Goal: Task Accomplishment & Management: Manage account settings

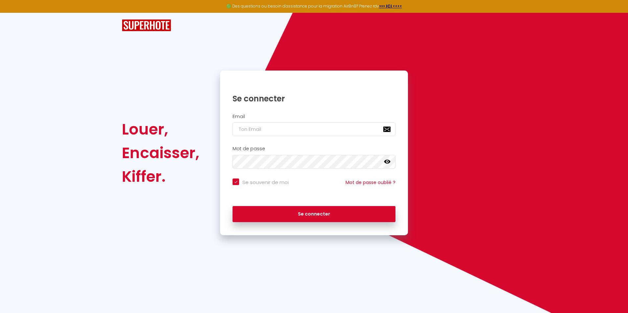
type input "[PERSON_NAME][EMAIL_ADDRESS][DOMAIN_NAME]"
click at [233, 206] on button "Se connecter" at bounding box center [314, 214] width 163 height 16
checkbox input "true"
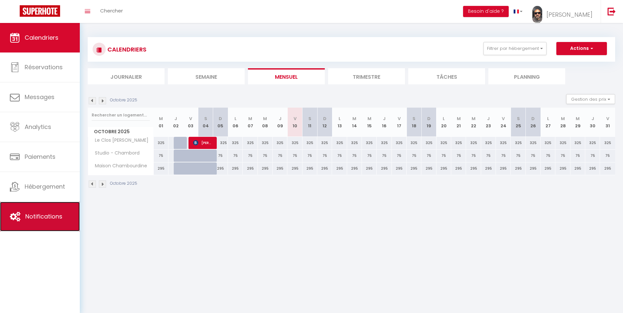
click at [70, 213] on link "Notifications" at bounding box center [40, 217] width 80 height 30
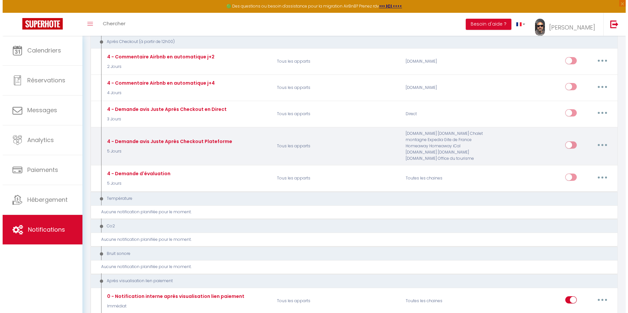
scroll to position [427, 0]
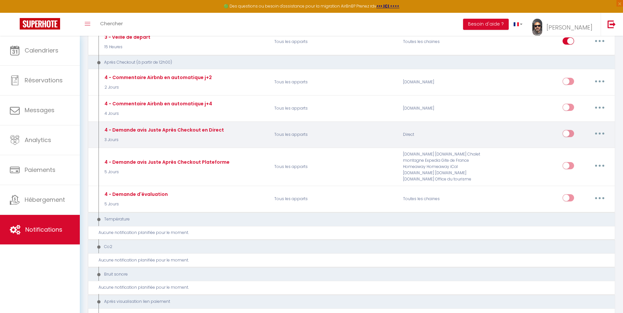
click at [598, 133] on button "button" at bounding box center [600, 133] width 18 height 11
click at [572, 148] on link "Editer" at bounding box center [583, 148] width 49 height 11
type input "4 - Demande avis Juste Après Checkout en Direct"
select select "5"
select select "3 Jours"
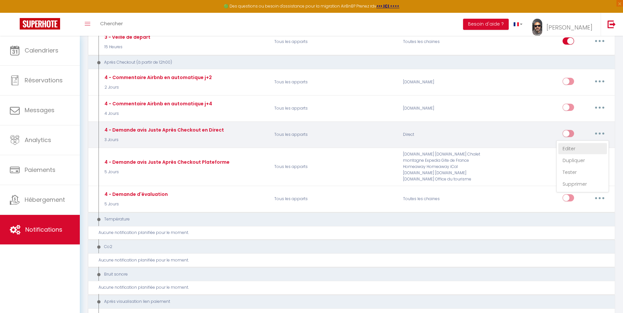
select select "if_booking_is_paid"
checkbox input "true"
checkbox input "false"
radio input "true"
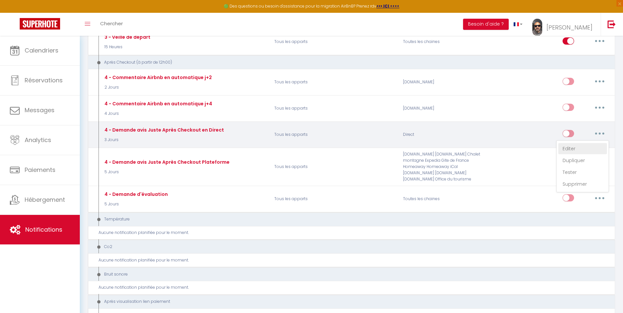
type input "[GUEST:FIRST_NAME], voici un cadeau pour vous avant de quitter [RENTAL:CITY]"
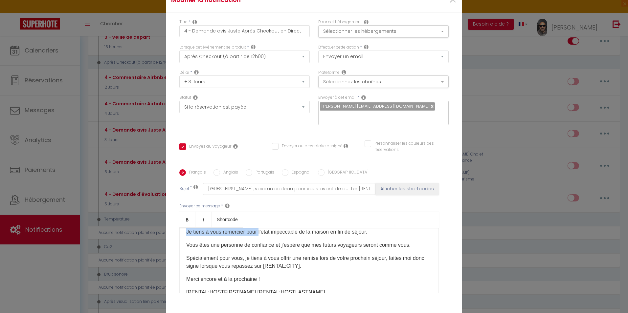
scroll to position [0, 0]
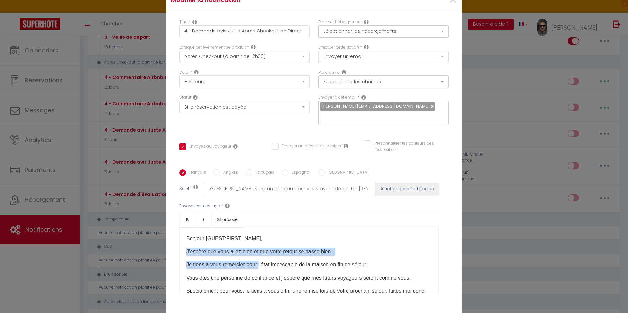
drag, startPoint x: 257, startPoint y: 232, endPoint x: 268, endPoint y: 232, distance: 11.2
click at [268, 232] on div "Bonjour [GUEST:FIRST_NAME], J’espère que vous allez bien et que votre retour se…" at bounding box center [309, 261] width 260 height 66
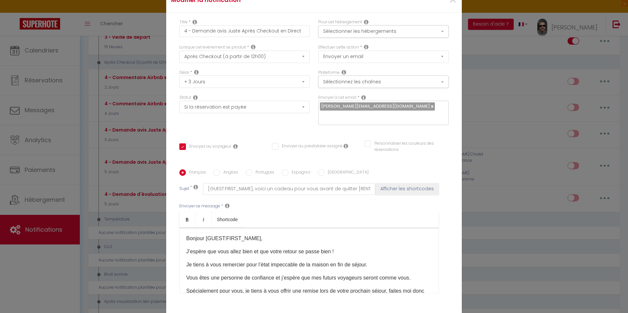
click at [271, 272] on div "Bonjour [GUEST:FIRST_NAME], J’espère que vous allez bien et que votre retour se…" at bounding box center [309, 261] width 260 height 66
drag, startPoint x: 257, startPoint y: 264, endPoint x: 300, endPoint y: 265, distance: 42.7
click at [300, 265] on p "Je tiens à vous remercier pour l’état impeccable de la maison en fin de séjour." at bounding box center [309, 265] width 246 height 8
drag, startPoint x: 371, startPoint y: 266, endPoint x: 408, endPoint y: 265, distance: 36.5
click at [408, 265] on p "Je tiens à vous remercier pour le soin que vous avez mis à maintenir la maison …" at bounding box center [309, 265] width 246 height 8
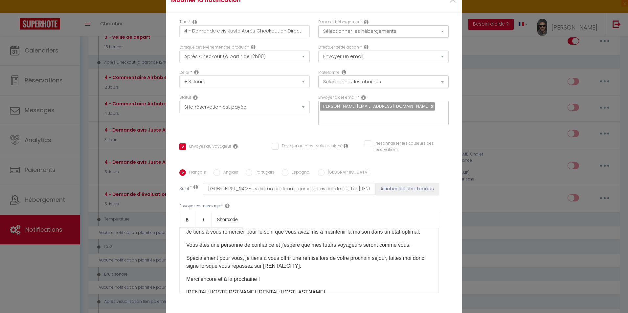
scroll to position [62, 0]
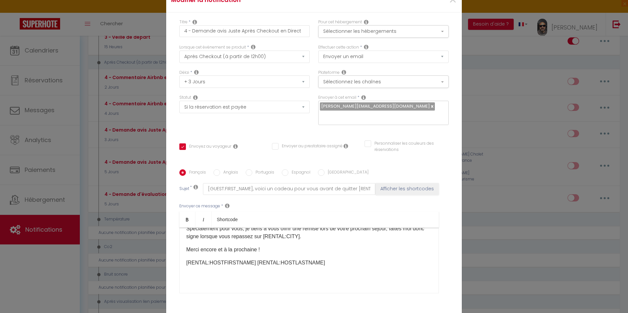
click at [312, 237] on p "Spécialement pour vous, je tiens à vous offrir une remise lors de votre prochai…" at bounding box center [309, 233] width 246 height 16
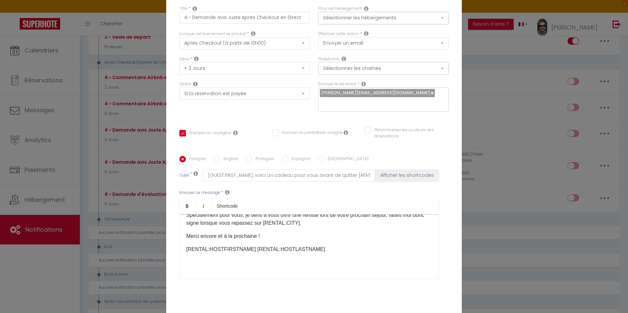
scroll to position [50, 0]
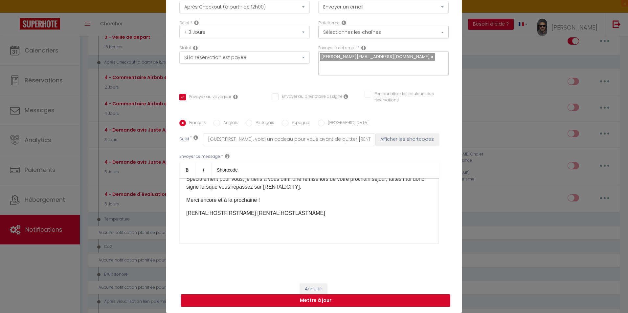
click at [310, 300] on button "Mettre à jour" at bounding box center [315, 301] width 269 height 12
checkbox input "true"
checkbox input "false"
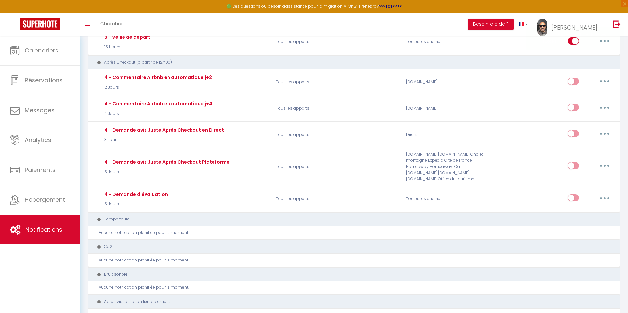
scroll to position [0, 0]
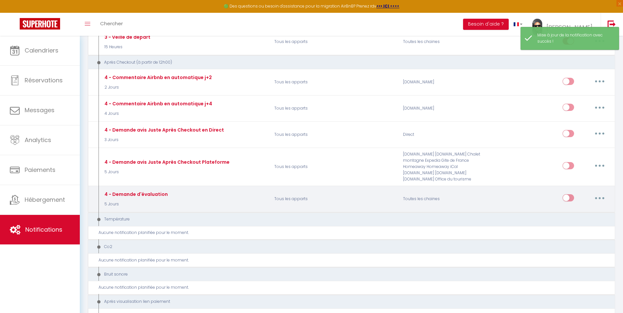
click at [606, 199] on button "button" at bounding box center [600, 198] width 18 height 11
click at [568, 214] on link "Editer" at bounding box center [583, 213] width 49 height 11
type input "4 - Demande d'évaluation"
select select "5"
select select "5 Jours"
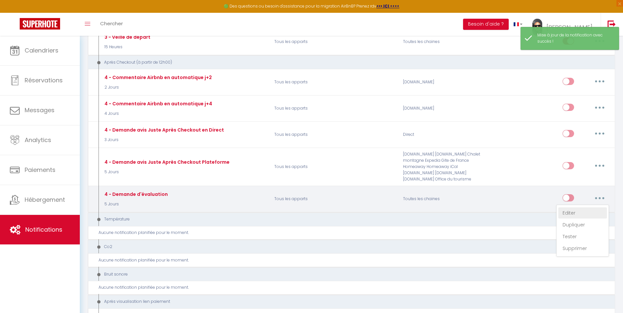
select select
checkbox input "false"
radio input "true"
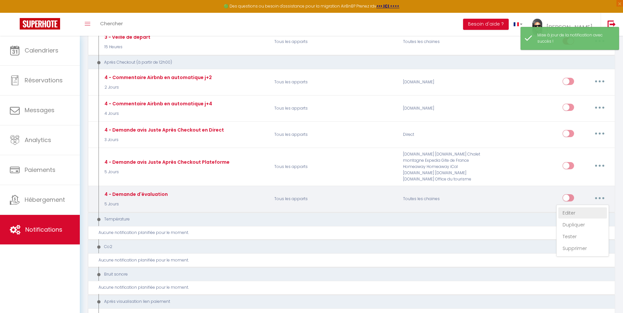
type input "Séjour - [RENTAL:NAME] - [BOOKING:ID]"
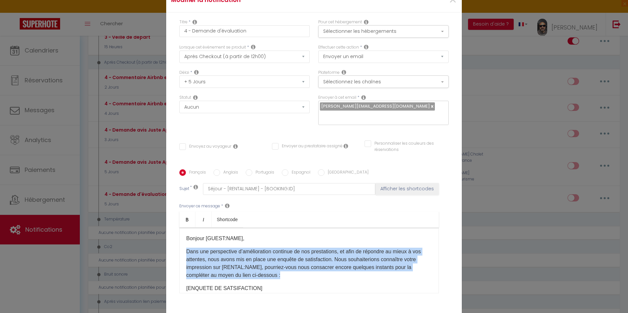
drag, startPoint x: 183, startPoint y: 206, endPoint x: 284, endPoint y: 226, distance: 102.8
click at [284, 228] on div "Bonjour [GUEST:NAME], Dans une perspective d’amélioration continue de nos prest…" at bounding box center [309, 261] width 260 height 66
copy p "Dans une perspective d’amélioration continue de nos prestations, et afin de rép…"
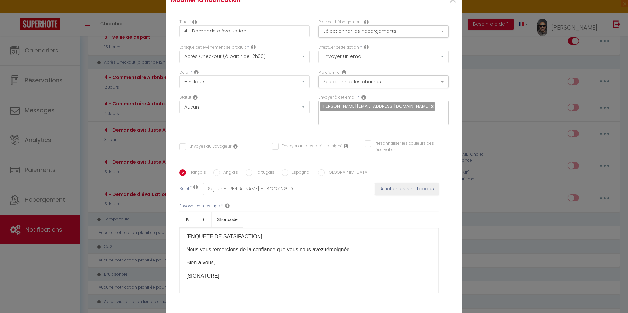
scroll to position [50, 0]
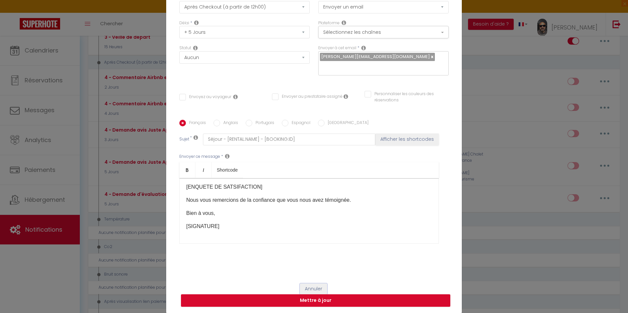
click at [314, 285] on button "Annuler" at bounding box center [313, 289] width 27 height 11
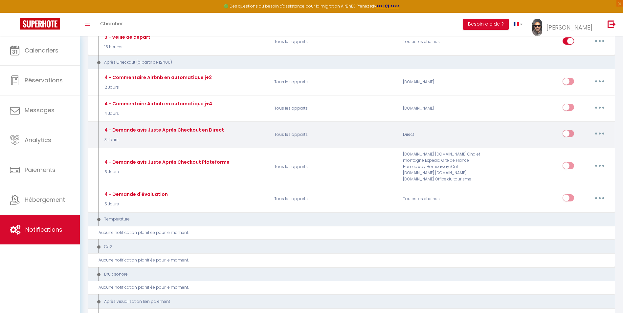
click at [598, 134] on button "button" at bounding box center [600, 133] width 18 height 11
click at [573, 148] on link "Editer" at bounding box center [583, 148] width 49 height 11
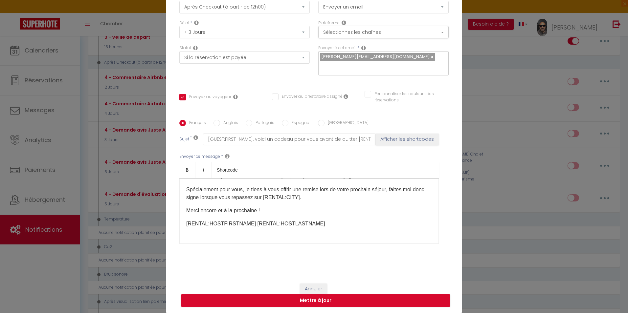
click at [314, 198] on p "Spécialement pour vous, je tiens à vous offrir une remise lors de votre prochai…" at bounding box center [309, 194] width 246 height 16
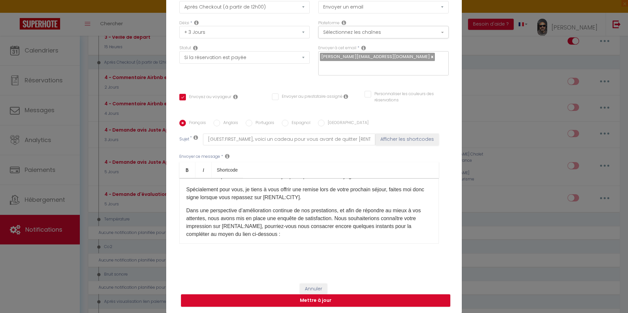
click at [204, 218] on p "Dans une perspective d’amélioration continue de nos prestations, et afin de rép…" at bounding box center [309, 223] width 246 height 32
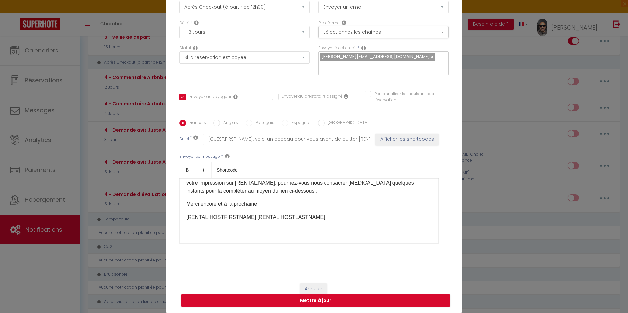
scroll to position [99, 0]
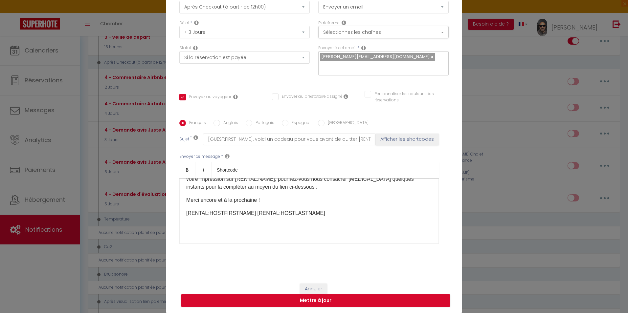
click at [284, 188] on p "Dans une perspective d’amélioration continue de nos prestations, et afin de rép…" at bounding box center [309, 176] width 246 height 32
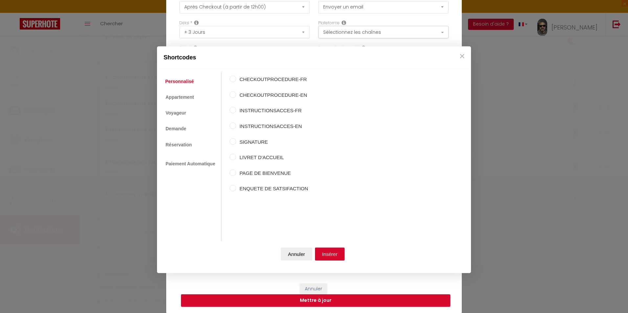
click at [237, 168] on body "🟢 Des questions ou besoin d'assistance pour la migration AirBnB? Prenez rdv >>>…" at bounding box center [314, 247] width 628 height 1277
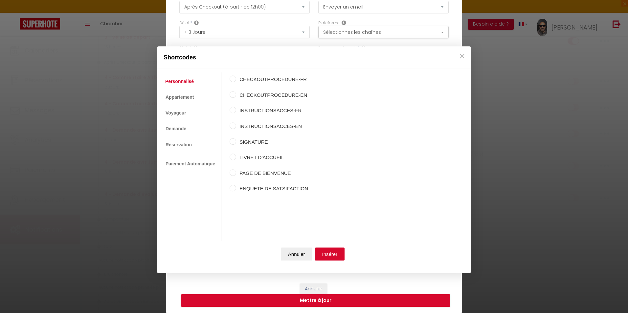
click at [263, 189] on label "ENQUETE DE SATSIFACTION" at bounding box center [272, 189] width 72 height 8
click at [236, 189] on input "ENQUETE DE SATSIFACTION" at bounding box center [233, 188] width 7 height 7
radio input "true"
click at [328, 252] on button "Insérer" at bounding box center [330, 254] width 30 height 13
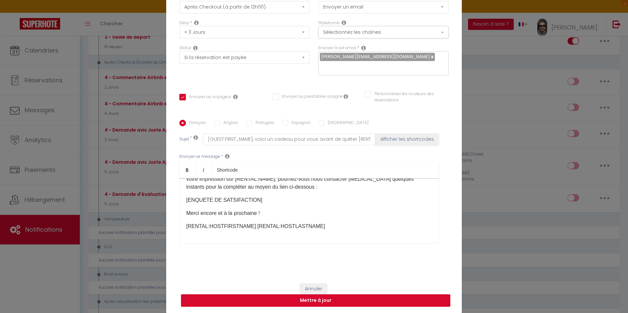
click at [329, 298] on button "Mettre à jour" at bounding box center [315, 301] width 269 height 12
checkbox input "true"
checkbox input "false"
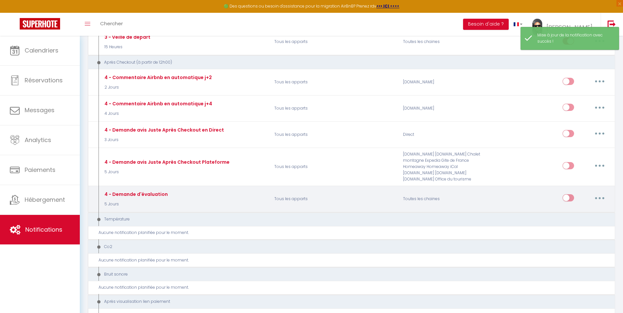
click at [597, 196] on button "button" at bounding box center [600, 198] width 18 height 11
click at [569, 214] on link "Editer" at bounding box center [583, 213] width 49 height 11
type input "4 - Demande d'évaluation"
select select "5"
select select "5 Jours"
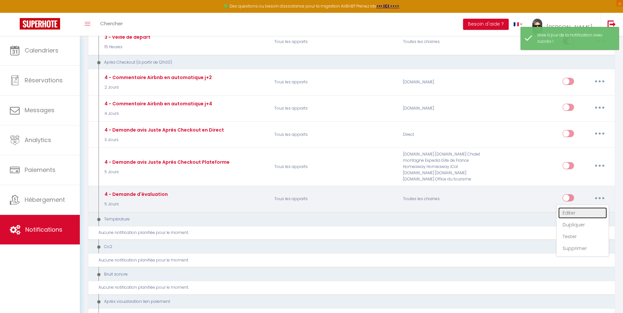
select select
checkbox input "false"
radio input "true"
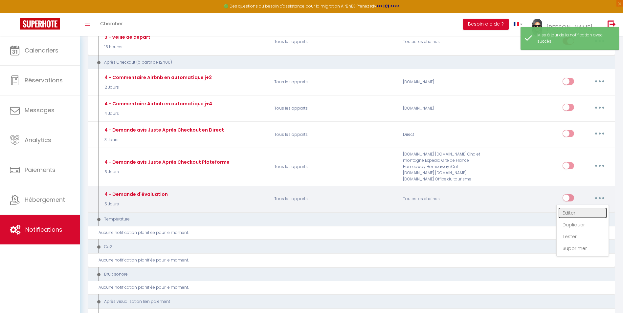
type input "Séjour - [RENTAL:NAME] - [BOOKING:ID]"
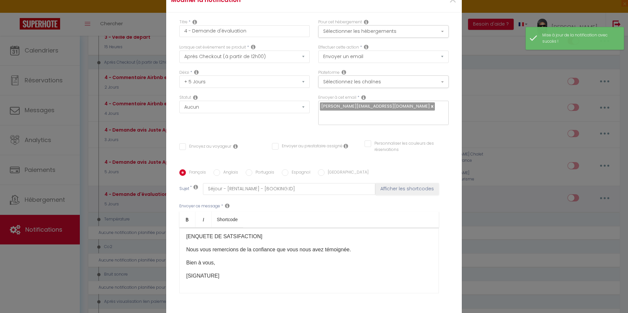
scroll to position [52, 0]
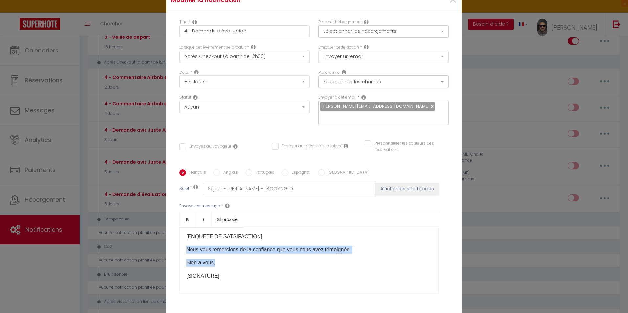
drag, startPoint x: 184, startPoint y: 204, endPoint x: 217, endPoint y: 214, distance: 34.6
click at [217, 228] on div "Bonjour [GUEST:NAME], Dans une perspective d’amélioration continue de nos prest…" at bounding box center [309, 261] width 260 height 66
copy div "Nous vous remercions de la confiance que vous nous avez témoignée. Bien à vous,"
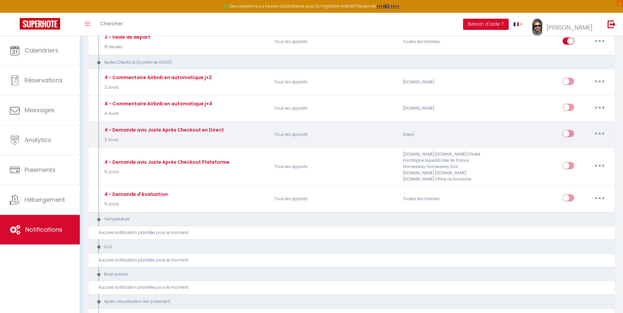
click at [602, 134] on button "button" at bounding box center [600, 133] width 18 height 11
click at [571, 147] on link "Editer" at bounding box center [583, 148] width 49 height 11
type input "4 - Demande avis Juste Après Checkout en Direct"
select select "3 Jours"
select select "if_booking_is_paid"
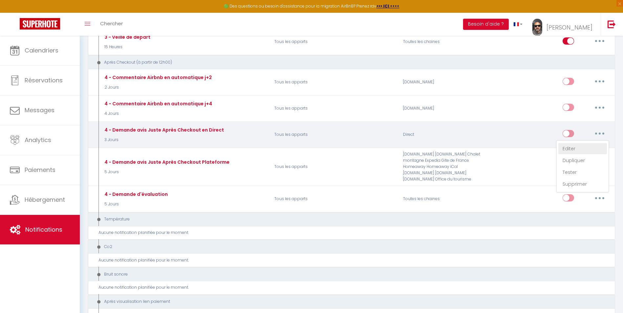
checkbox input "true"
checkbox input "false"
type input "[GUEST:FIRST_NAME], voici un cadeau pour vous avant de quitter [RENTAL:CITY]"
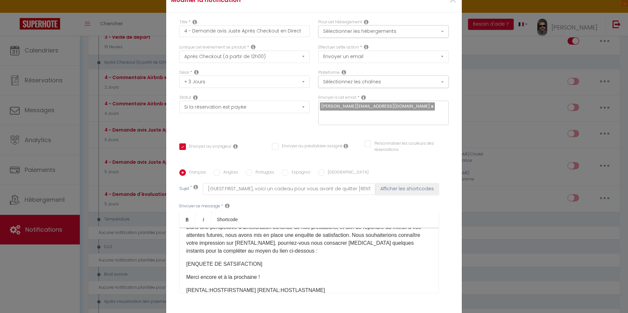
scroll to position [112, 0]
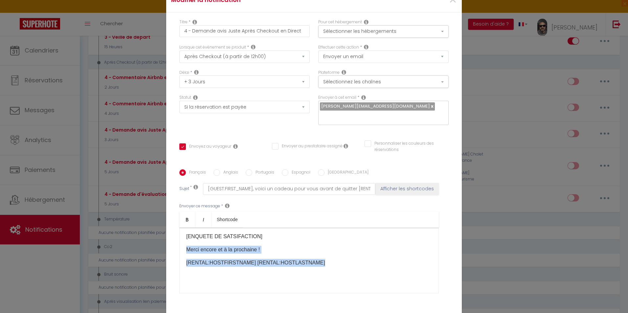
drag, startPoint x: 184, startPoint y: 203, endPoint x: 315, endPoint y: 217, distance: 132.1
click at [315, 228] on div "Bonjour [GUEST:FIRST_NAME], J’espère que vous allez bien et que votre retour se…" at bounding box center [309, 261] width 260 height 66
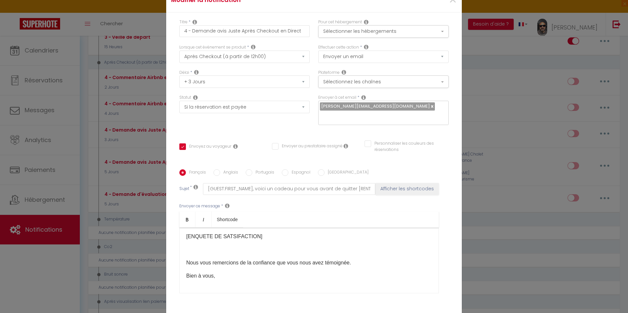
click at [248, 246] on p at bounding box center [309, 250] width 246 height 8
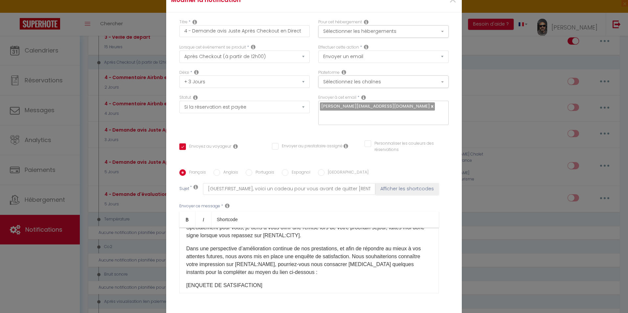
scroll to position [66, 0]
click at [299, 243] on p "Dans une perspective d’amélioration continue de nos prestations, et afin de rép…" at bounding box center [309, 259] width 246 height 32
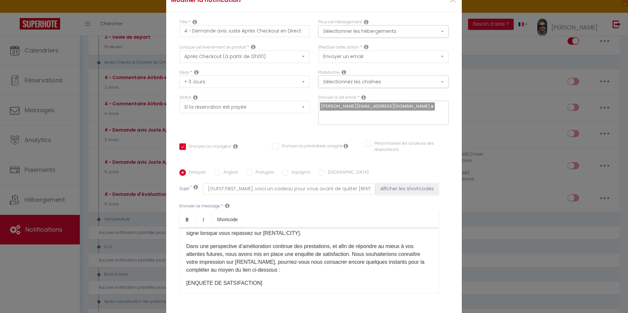
click at [229, 243] on p "Dans une perspective d’amélioration continue des prestations, et afin de répond…" at bounding box center [309, 259] width 246 height 32
click at [339, 243] on p "Dans une perspective d’amélioration continue des prestations, et afin de répond…" at bounding box center [309, 259] width 246 height 32
drag, startPoint x: 339, startPoint y: 208, endPoint x: 349, endPoint y: 208, distance: 9.2
click at [349, 243] on p "Dans une perspective d’amélioration continue des prestations, et afin de répond…" at bounding box center [309, 259] width 246 height 32
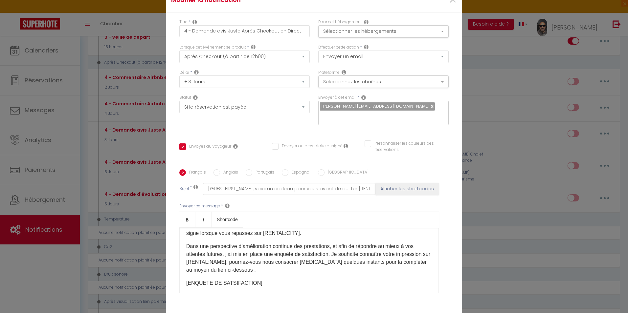
click at [299, 243] on p "Dans une perspective d’amélioration continue des prestations, et afin de répond…" at bounding box center [309, 259] width 246 height 32
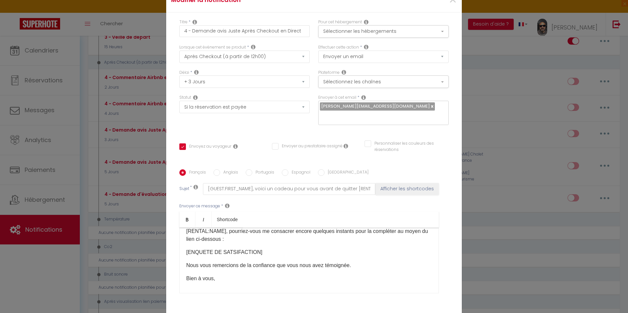
scroll to position [99, 0]
click at [190, 260] on p "Nous vous remercions de la confiance que vous nous avez témoignée." at bounding box center [309, 264] width 246 height 8
click at [190, 260] on p "[PERSON_NAME] remercie de la confiance que vous nous avez témoignée." at bounding box center [309, 264] width 246 height 8
drag, startPoint x: 266, startPoint y: 218, endPoint x: 302, endPoint y: 217, distance: 35.5
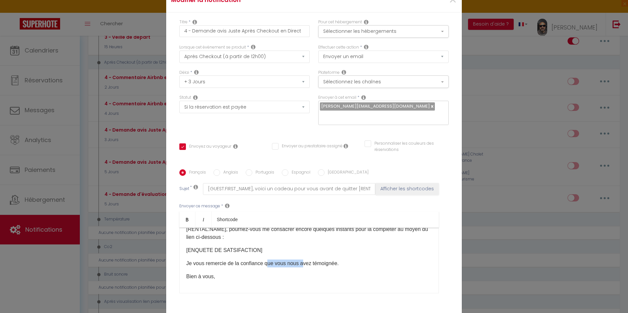
click at [299, 260] on p "Je vous remercie de la confiance que vous nous avez témoignée." at bounding box center [309, 264] width 246 height 8
click at [288, 260] on p "Je vous remercie de la confiance témoignée." at bounding box center [309, 264] width 246 height 8
click at [230, 238] on div "Bonjour [GUEST:FIRST_NAME], J’espère que vous allez bien et que votre retour se…" at bounding box center [309, 261] width 260 height 66
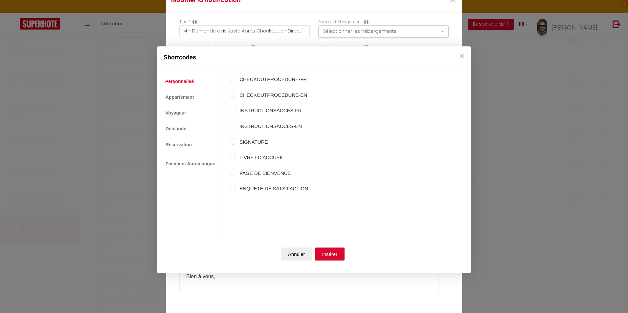
click at [219, 168] on body "🟢 Des questions ou besoin d'assistance pour la migration AirBnB? Prenez rdv >>>…" at bounding box center [314, 247] width 628 height 1277
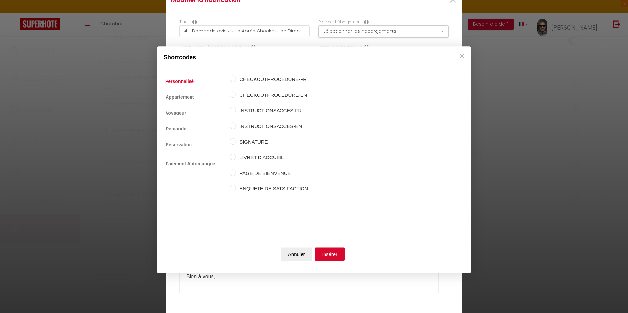
click at [256, 141] on label "SIGNATURE" at bounding box center [272, 142] width 72 height 8
click at [236, 141] on input "SIGNATURE" at bounding box center [233, 141] width 7 height 7
radio input "true"
click at [327, 252] on button "Insérer" at bounding box center [330, 254] width 30 height 13
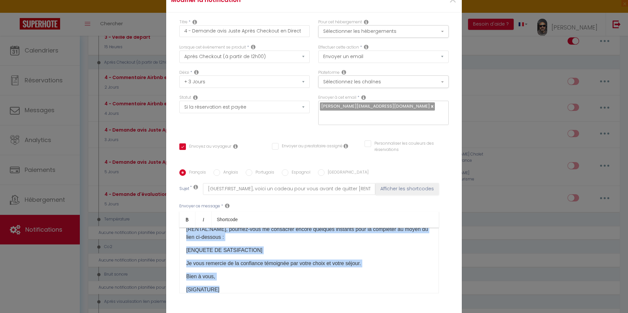
scroll to position [0, 0]
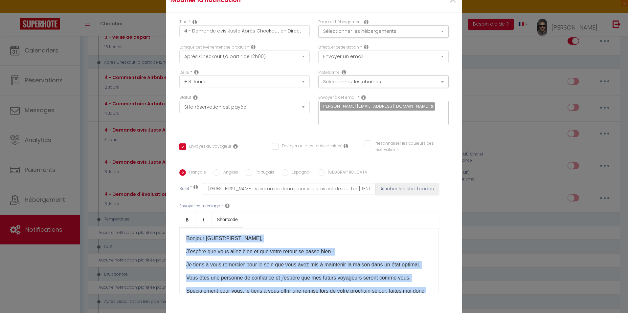
drag, startPoint x: 224, startPoint y: 243, endPoint x: 174, endPoint y: 187, distance: 74.5
click at [174, 187] on div "Titre * 4 - Demande avis Juste Après Checkout en Direct Pour cet hébergement Sé…" at bounding box center [314, 169] width 296 height 314
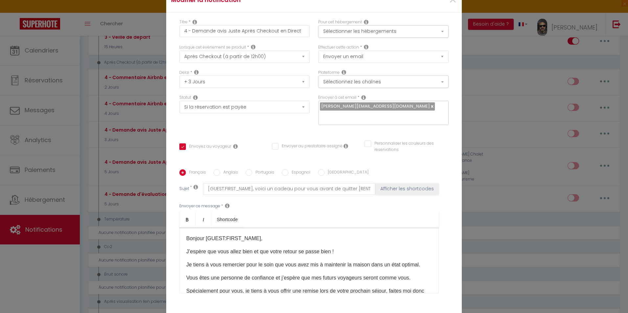
click at [231, 170] on label "Anglais" at bounding box center [229, 173] width 18 height 7
click at [220, 170] on input "Anglais" at bounding box center [217, 173] width 7 height 7
radio input "true"
checkbox input "true"
checkbox input "false"
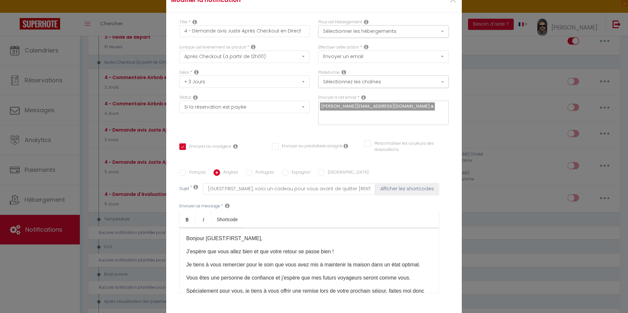
checkbox input "false"
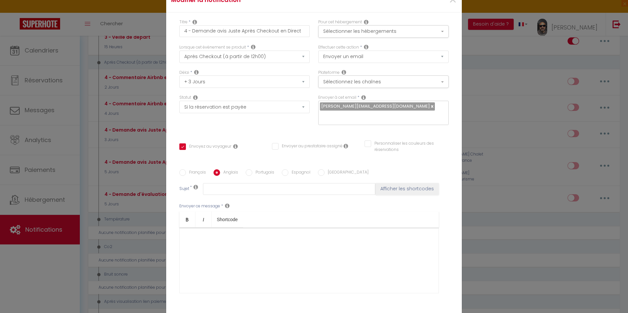
click at [196, 170] on label "Français" at bounding box center [196, 173] width 20 height 7
click at [186, 170] on input "Français" at bounding box center [182, 173] width 7 height 7
radio input "true"
checkbox input "true"
checkbox input "false"
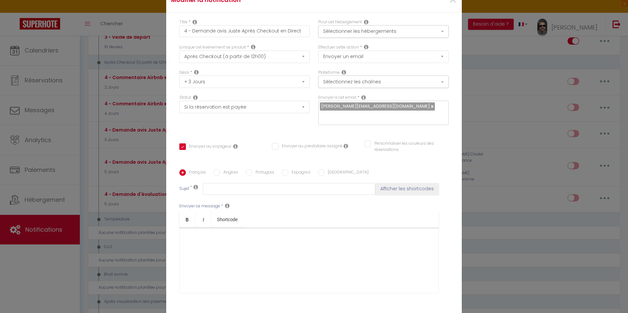
checkbox input "false"
type input "[GUEST:FIRST_NAME], voici un cadeau pour vous avant de quitter [RENTAL:CITY]"
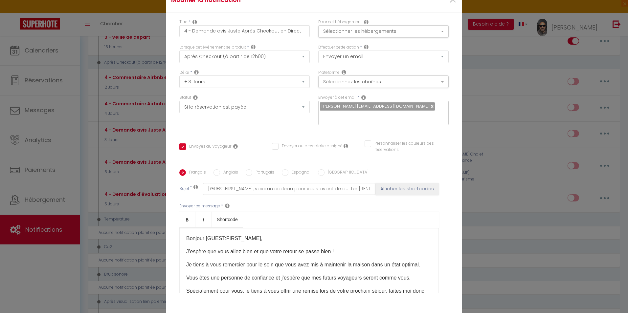
click at [222, 248] on p "J’espère que vous allez bien et que votre retour se passe bien !" at bounding box center [309, 252] width 246 height 8
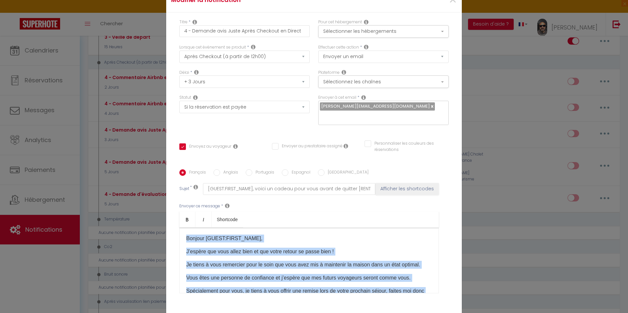
copy div "Bonjour [GUEST:FIRST_NAME], J’espère que vous allez bien et que votre retour se…"
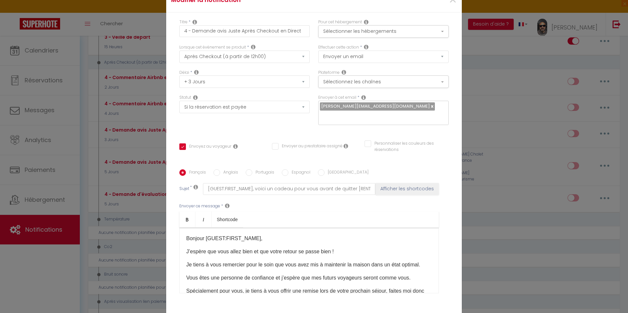
click at [220, 170] on label "Anglais" at bounding box center [229, 173] width 18 height 7
click at [218, 170] on input "Anglais" at bounding box center [217, 173] width 7 height 7
radio input "true"
checkbox input "true"
checkbox input "false"
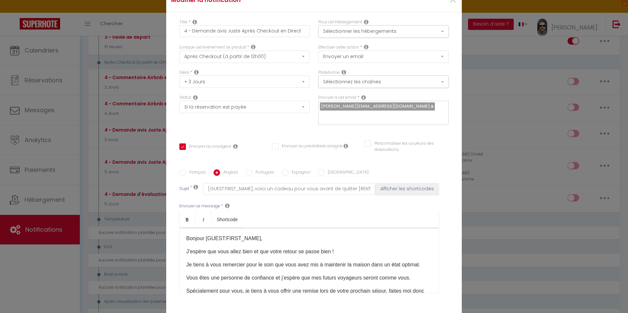
checkbox input "false"
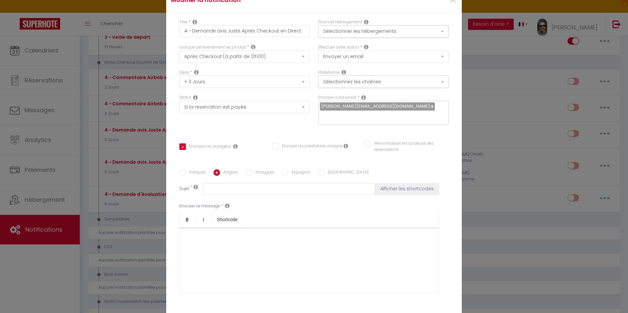
click at [204, 228] on div at bounding box center [309, 261] width 260 height 66
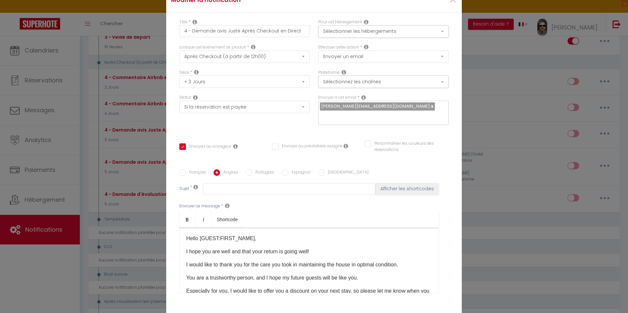
checkbox input "true"
checkbox input "false"
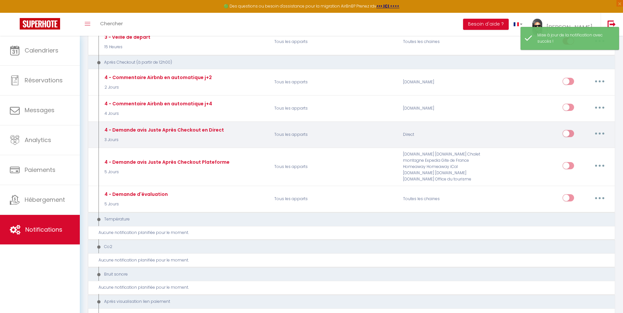
click at [594, 133] on button "button" at bounding box center [600, 133] width 18 height 11
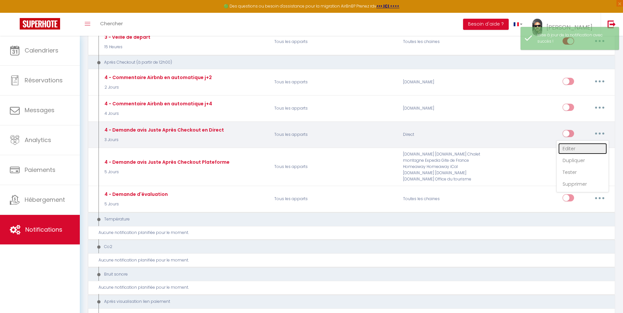
click at [573, 148] on link "Editer" at bounding box center [583, 148] width 49 height 11
type input "4 - Demande avis Juste Après Checkout en Direct"
select select "5"
select select "3 Jours"
select select "if_booking_is_paid"
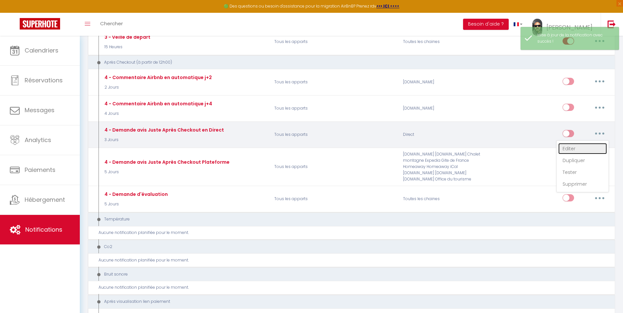
checkbox input "true"
checkbox input "false"
radio input "true"
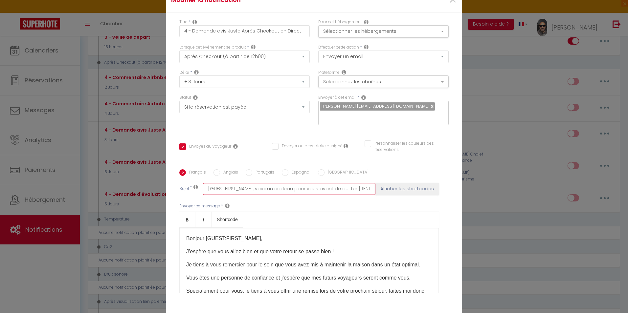
scroll to position [0, 11]
drag, startPoint x: 200, startPoint y: 142, endPoint x: 378, endPoint y: 143, distance: 177.7
click at [378, 183] on div "Sujet * [GUEST:FIRST_NAME], voici un cadeau pour vous avant de quitter [RENTAL:…" at bounding box center [313, 189] width 269 height 12
click at [240, 183] on input "[GUEST:FIRST_NAME], voici un cadeau pour vous avant de quitter [RENTAL:CITY]" at bounding box center [289, 189] width 172 height 12
click at [247, 183] on input "[GUEST:FIRST_NAME], voici un cadeau pour vous avant de quitter [RENTAL:CITY]" at bounding box center [289, 189] width 172 height 12
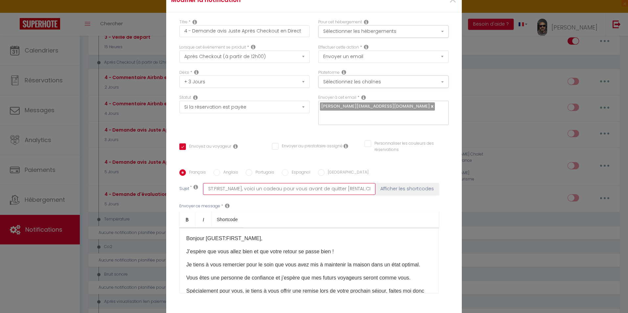
drag, startPoint x: 247, startPoint y: 143, endPoint x: 327, endPoint y: 142, distance: 79.2
click at [327, 183] on input "[GUEST:FIRST_NAME], voici un cadeau pour vous avant de quitter [RENTAL:CITY]" at bounding box center [289, 189] width 172 height 12
type input "[GUEST:FIRST_NAME], n [RENTAL:CITY]"
checkbox input "true"
checkbox input "false"
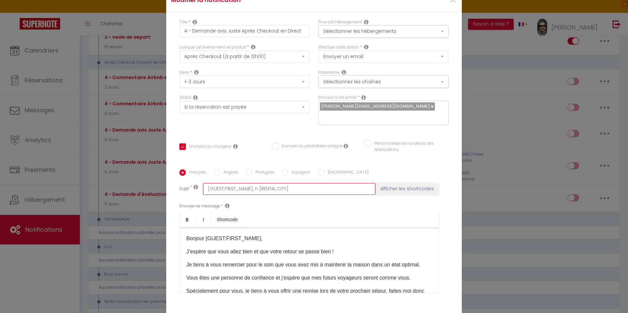
checkbox input "false"
type input "[GUEST:FIRST_NAME], no [RENTAL:CITY]"
checkbox input "true"
checkbox input "false"
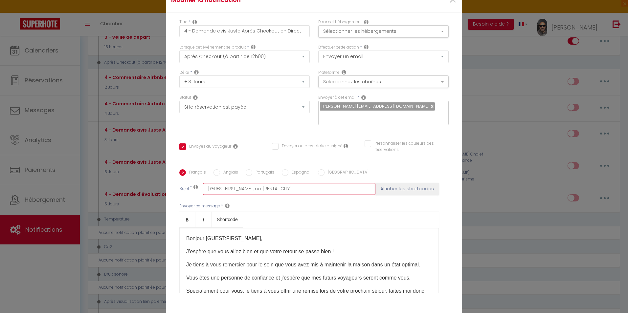
checkbox input "false"
type input "[GUEST:FIRST_NAME], nos [RENTAL:CITY]"
checkbox input "true"
checkbox input "false"
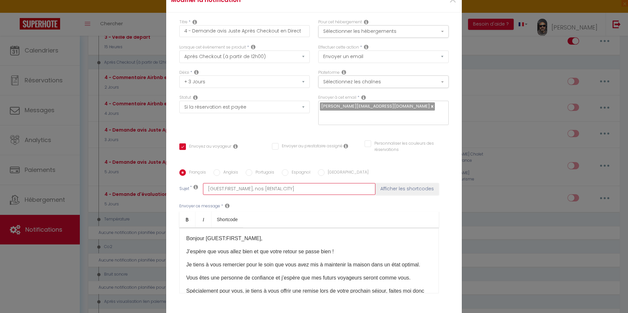
type input "[GUEST:FIRST_NAME], nos [RENTAL:CITY]"
checkbox input "true"
checkbox input "false"
type input "[GUEST:FIRST_NAME], nos r [RENTAL:CITY]"
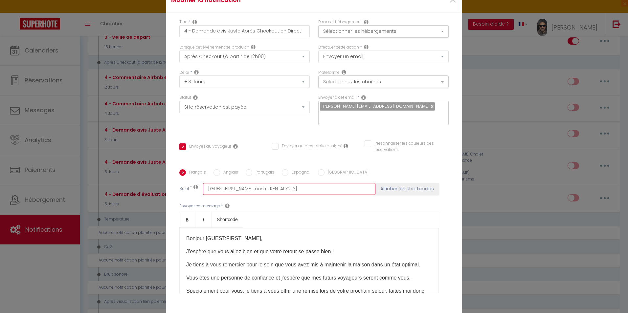
checkbox input "true"
checkbox input "false"
type input "[GUEST:FIRST_NAME], nos re [RENTAL:CITY]"
checkbox input "true"
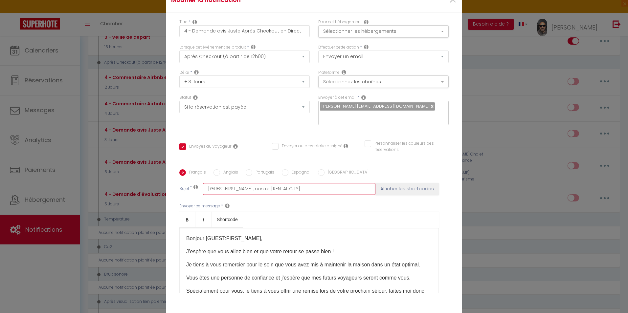
checkbox input "false"
type input "[GUEST:FIRST_NAME], nos rem [RENTAL:CITY]"
checkbox input "true"
checkbox input "false"
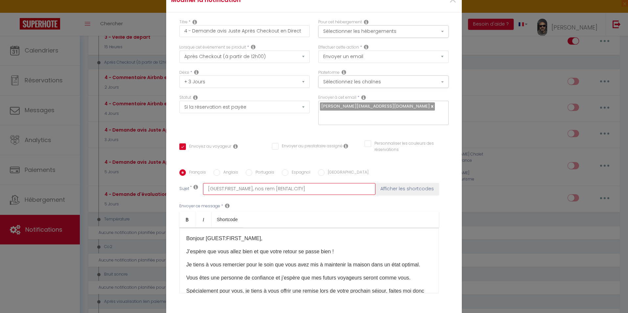
checkbox input "false"
type input "[GUEST:FIRST_NAME], nos reme [RENTAL:CITY]"
checkbox input "true"
checkbox input "false"
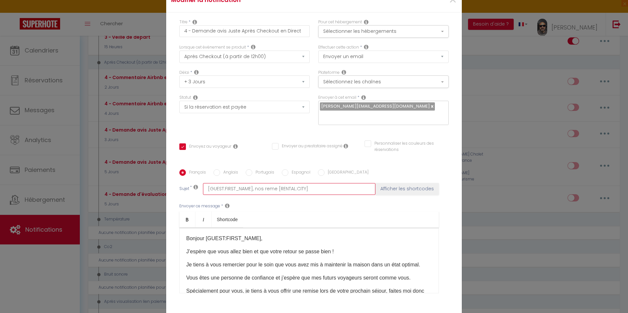
type input "[GUEST:FIRST_NAME], nos remer [RENTAL:CITY]"
checkbox input "true"
checkbox input "false"
type input "[GUEST:FIRST_NAME], nos remerc [RENTAL:CITY]"
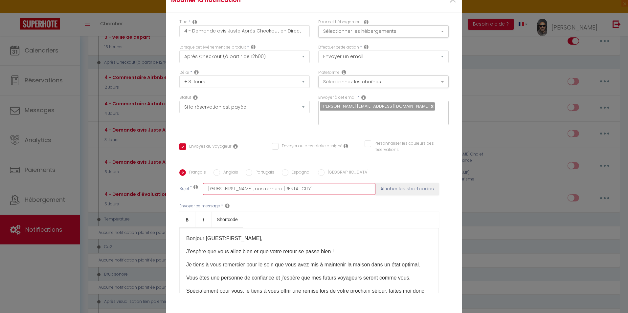
checkbox input "true"
checkbox input "false"
type input "[GUEST:FIRST_NAME], nos remerci [RENTAL:CITY]"
checkbox input "true"
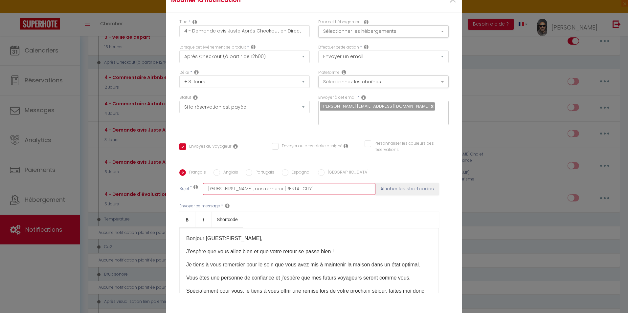
checkbox input "false"
type input "[GUEST:FIRST_NAME], nos remercie [RENTAL:CITY]"
checkbox input "true"
checkbox input "false"
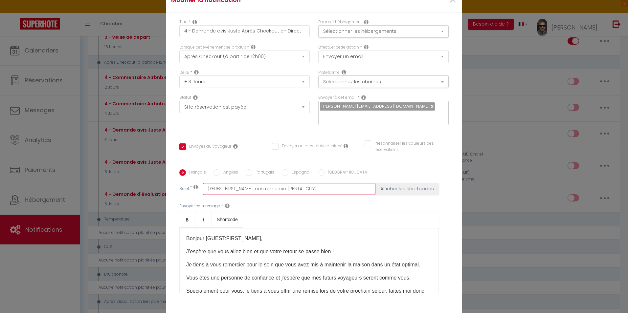
checkbox input "false"
type input "[GUEST:FIRST_NAME], nos remerciem [RENTAL:CITY]"
checkbox input "true"
checkbox input "false"
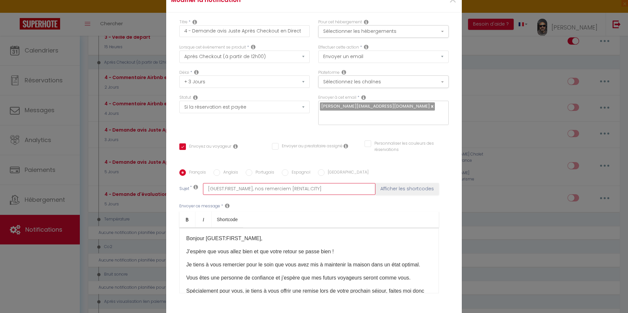
type input "[GUEST:FIRST_NAME], nos remercieme [RENTAL:CITY]"
checkbox input "true"
checkbox input "false"
type input "[GUEST:FIRST_NAME], nos remerciemen [RENTAL:CITY]"
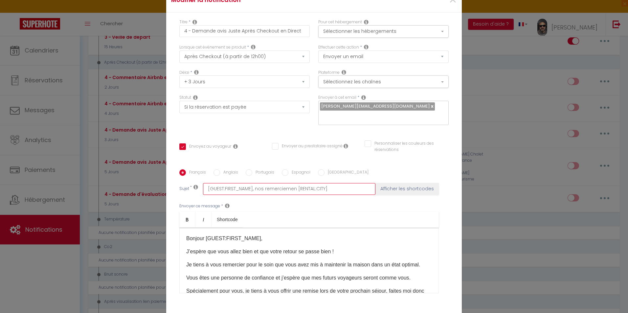
checkbox input "true"
checkbox input "false"
type input "[GUEST:FIRST_NAME], nos remerciement [RENTAL:CITY]"
checkbox input "true"
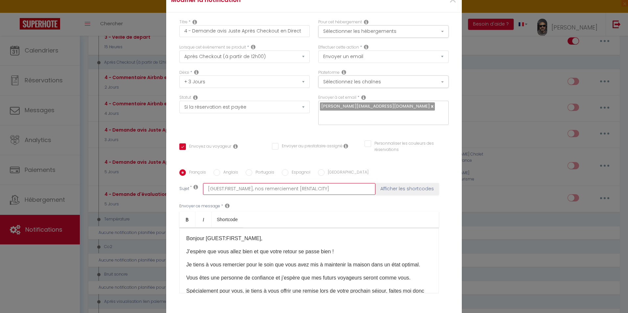
checkbox input "false"
type input "[GUEST:FIRST_NAME], nos remerciements [RENTAL:CITY]"
checkbox input "true"
checkbox input "false"
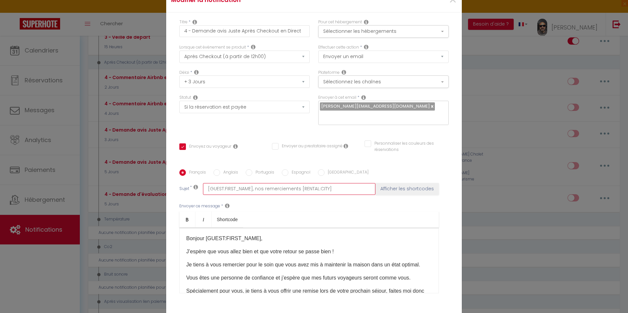
checkbox input "false"
type input "[GUEST:FIRST_NAME], nos remerciements[RENTAL:CITY]"
checkbox input "true"
checkbox input "false"
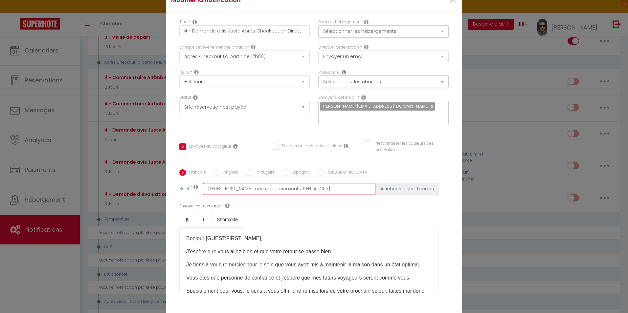
type input "[GUEST:FIRST_NAME], nos remerciementsRENTAL:CITY]"
checkbox input "true"
checkbox input "false"
type input "[GUEST:FIRST_NAME], nos remerciementsENTAL:CITY]"
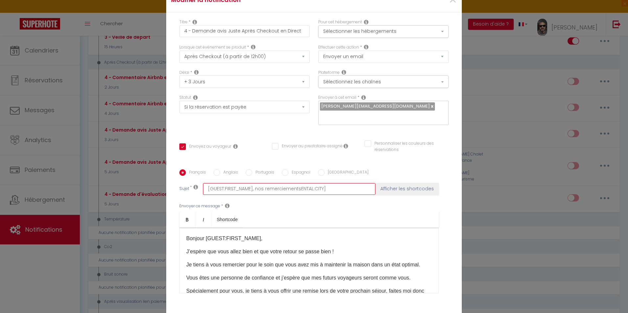
checkbox input "true"
checkbox input "false"
type input "[GUEST:FIRST_NAME], nos remerciementsNTAL:CITY]"
checkbox input "true"
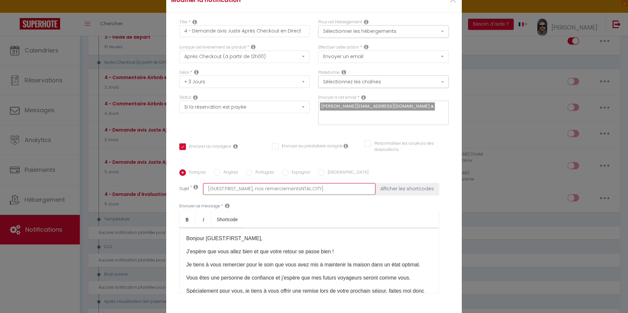
checkbox input "false"
type input "[GUEST:FIRST_NAME], nos remerciementsTAL:CITY]"
checkbox input "true"
checkbox input "false"
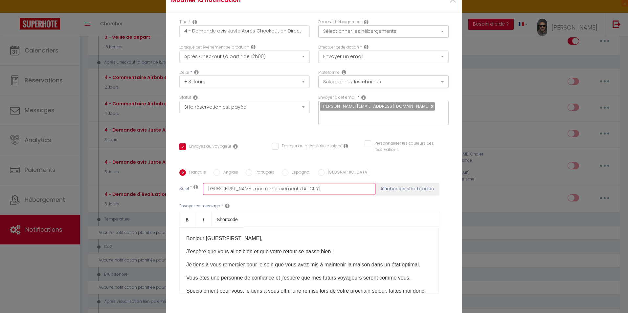
checkbox input "false"
type input "[GUEST:FIRST_NAME], nos remerciementsAL:CITY]"
checkbox input "true"
checkbox input "false"
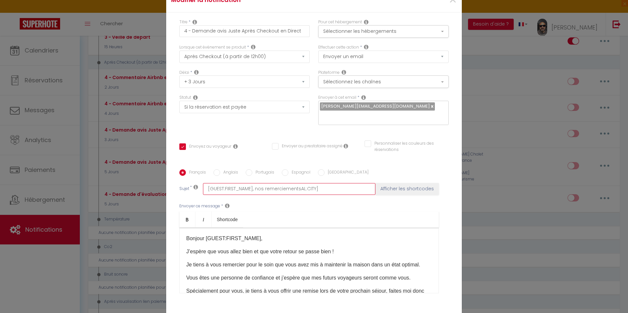
type input "[GUEST:FIRST_NAME], nos remerciementsL:CITY]"
checkbox input "true"
checkbox input "false"
type input "[GUEST:FIRST_NAME], nos remerciements:CITY]"
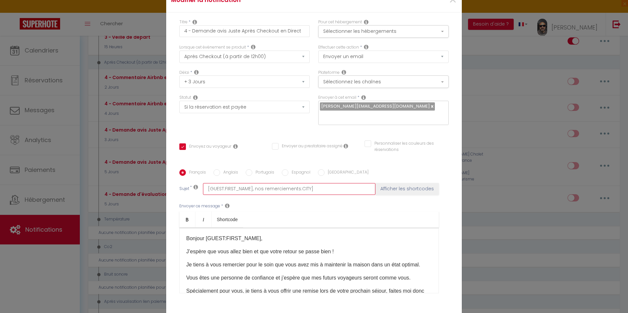
checkbox input "true"
checkbox input "false"
type input "[GUEST:FIRST_NAME], nos remerciementsCITY]"
checkbox input "true"
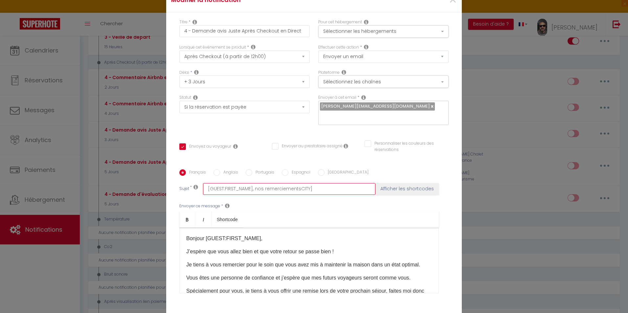
checkbox input "false"
type input "[GUEST:FIRST_NAME], nos remerciementsITY]"
checkbox input "true"
checkbox input "false"
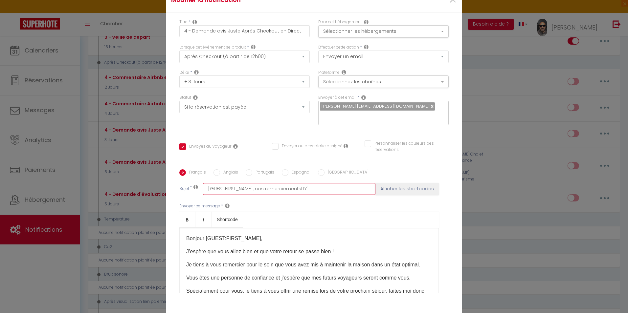
checkbox input "false"
type input "[GUEST:FIRST_NAME], nos remerciementsTY]"
checkbox input "true"
checkbox input "false"
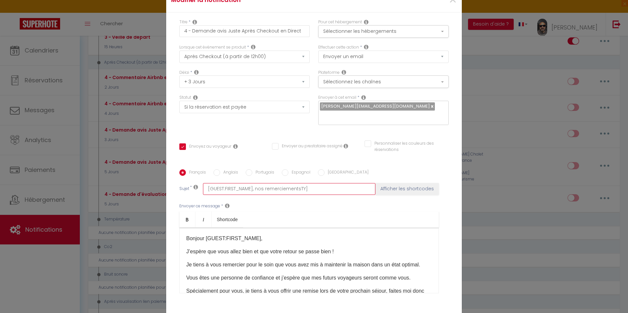
type input "[GUEST:FIRST_NAME], nos remerciementsY]"
checkbox input "true"
checkbox input "false"
type input "[GUEST:FIRST_NAME], nos remerciements]"
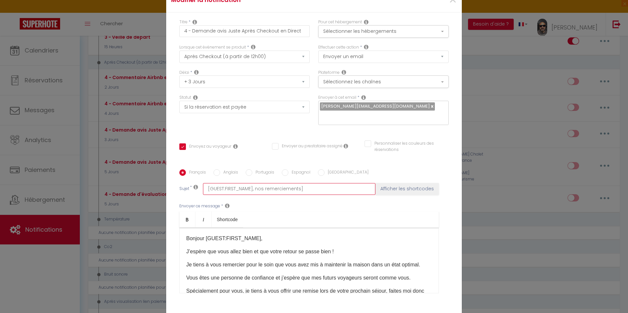
checkbox input "true"
checkbox input "false"
type input "[GUEST:FIRST_NAME], nos remerciements"
checkbox input "true"
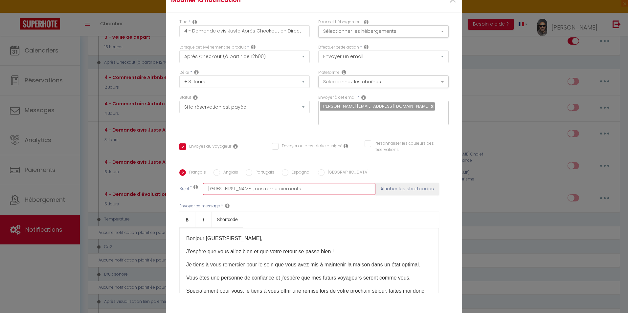
checkbox input "false"
click at [253, 183] on input "[GUEST:FIRST_NAME], nos remerciements" at bounding box center [289, 189] width 172 height 12
type input "[GUEST:FIRST_NAME],nos remerciements"
checkbox input "true"
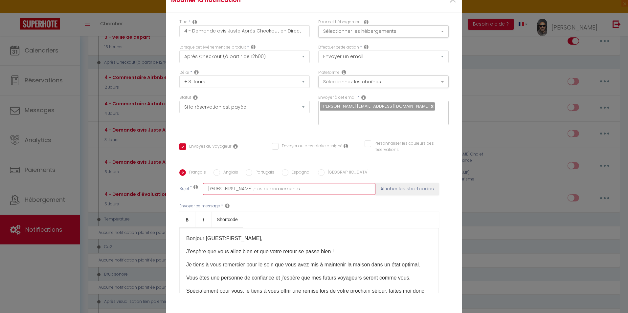
checkbox input "false"
type input "[GUEST:FIRST_NAME]nos remerciements"
click at [258, 183] on input "[GUEST:FIRST_NAME] - nos remerciements" at bounding box center [289, 189] width 172 height 12
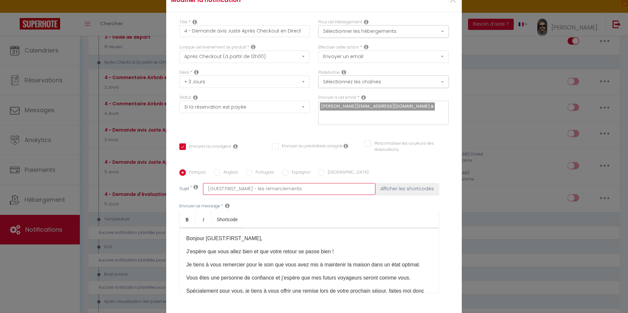
click at [310, 183] on input "[GUEST:FIRST_NAME] - les remerciements" at bounding box center [289, 189] width 172 height 12
click at [402, 183] on button "Afficher les shortcodes" at bounding box center [407, 189] width 63 height 12
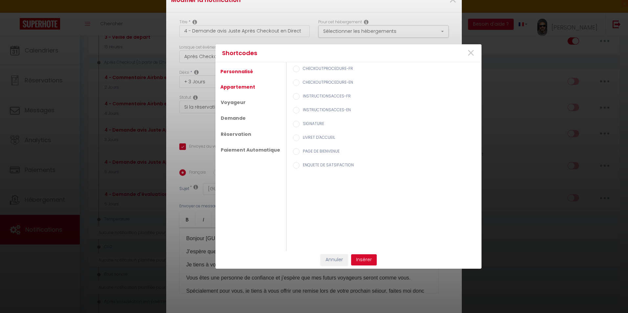
click at [253, 89] on link "Appartement" at bounding box center [237, 87] width 41 height 12
click at [322, 95] on label "Nom de l'appart" at bounding box center [317, 96] width 35 height 7
click at [300, 95] on input "Nom de l'appart" at bounding box center [296, 96] width 7 height 7
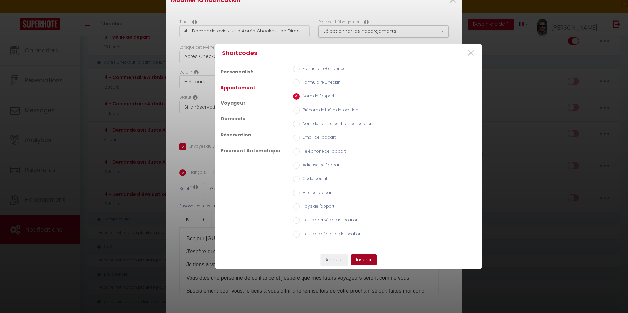
click at [365, 256] on button "Insérer" at bounding box center [364, 260] width 26 height 11
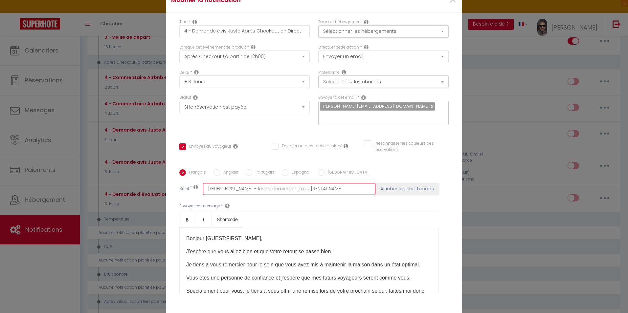
drag, startPoint x: 353, startPoint y: 143, endPoint x: 199, endPoint y: 143, distance: 153.1
click at [199, 183] on div "Sujet * [GUEST:FIRST_NAME] - les remerciements de [RENTAL:NAME] Afficher les sh…" at bounding box center [313, 189] width 269 height 12
click at [231, 170] on label "Anglais" at bounding box center [229, 173] width 18 height 7
click at [220, 170] on input "Anglais" at bounding box center [217, 173] width 7 height 7
click at [231, 183] on input "text" at bounding box center [289, 189] width 172 height 12
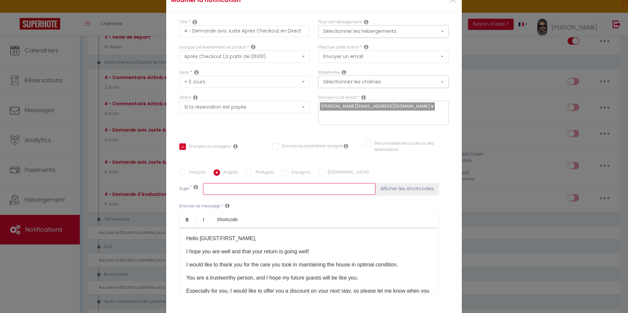
paste input "[GUEST:FIRST_NAME] - thanks from [RENTAL:NAME]"
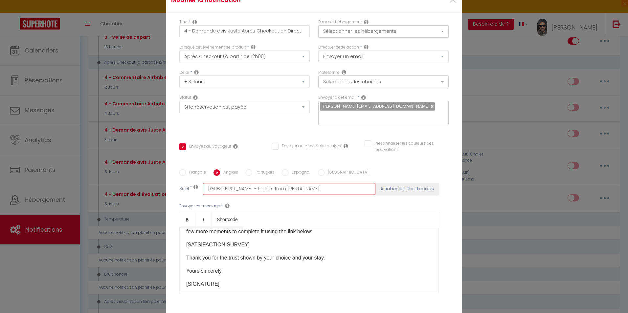
scroll to position [99, 0]
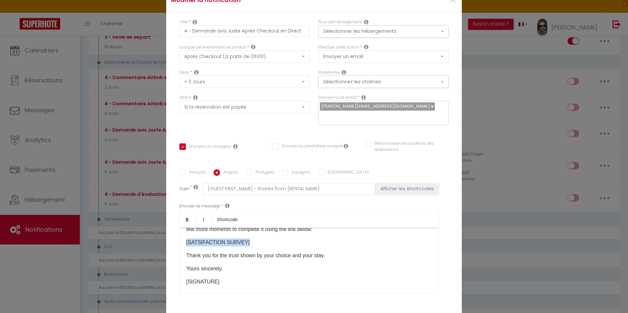
drag, startPoint x: 246, startPoint y: 195, endPoint x: 177, endPoint y: 194, distance: 68.7
click at [179, 228] on div "Hello [GUEST:FIRST_NAME], I hope you are well and that your return is going wel…" at bounding box center [309, 261] width 260 height 66
click at [223, 174] on body "🟢 Des questions ou besoin d'assistance pour la migration AirBnB? Prenez rdv >>>…" at bounding box center [314, 247] width 628 height 1277
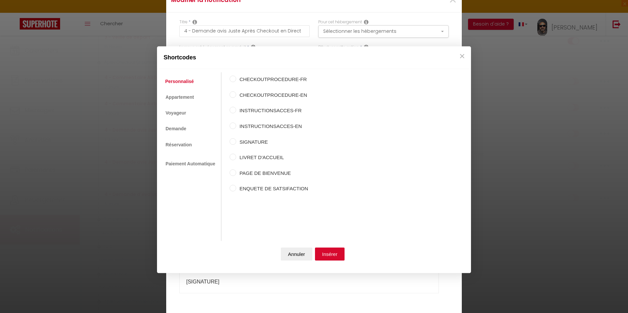
click at [259, 190] on label "ENQUETE DE SATSIFACTION" at bounding box center [272, 189] width 72 height 8
click at [236, 190] on input "ENQUETE DE SATSIFACTION" at bounding box center [233, 188] width 7 height 7
click at [331, 253] on button "Insérer" at bounding box center [330, 254] width 30 height 13
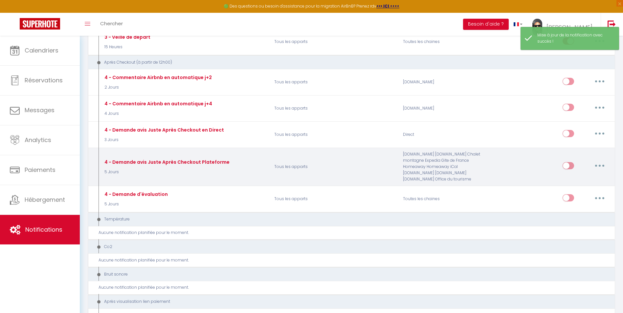
click at [604, 167] on button "button" at bounding box center [600, 166] width 18 height 11
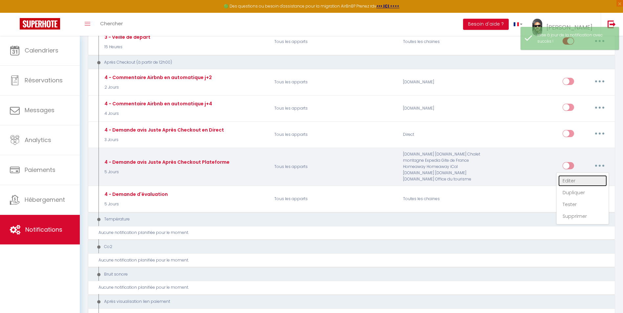
click at [572, 179] on link "Editer" at bounding box center [583, 180] width 49 height 11
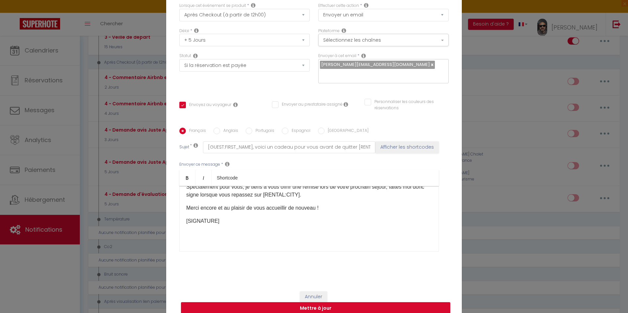
scroll to position [50, 0]
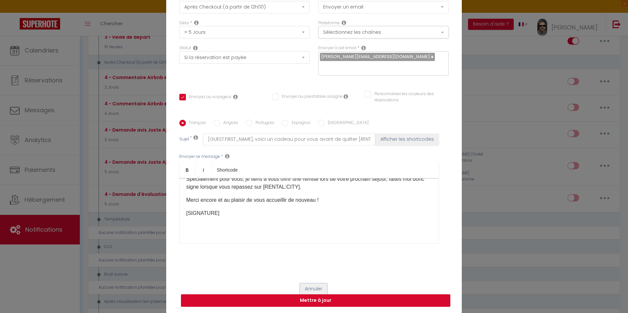
click at [320, 288] on button "Annuler" at bounding box center [313, 289] width 27 height 11
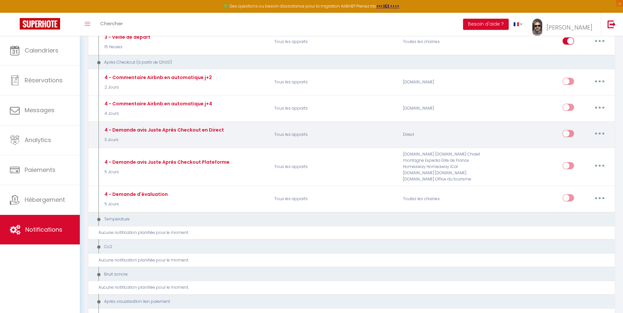
click at [602, 132] on button "button" at bounding box center [600, 133] width 18 height 11
click at [571, 147] on link "Editer" at bounding box center [583, 148] width 49 height 11
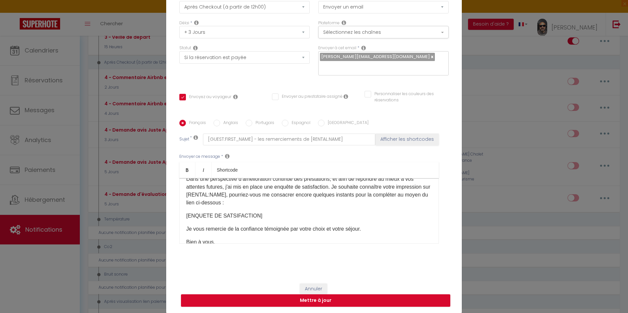
click at [256, 227] on p "Je vous remercie de la confiance témoignée par votre choix et votre séjour." at bounding box center [309, 229] width 246 height 8
click at [257, 226] on p "Je vous remercie de la confiance témoignée par votre choix et votre séjour." at bounding box center [309, 229] width 246 height 8
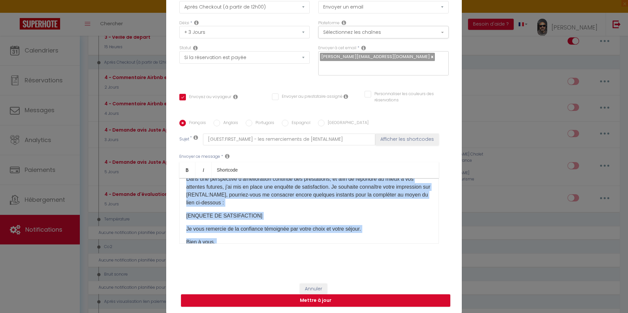
copy div "Bonjour [GUEST:FIRST_NAME], J’espère que vous allez bien et que votre retour se…"
click at [313, 286] on button "Annuler" at bounding box center [313, 289] width 27 height 11
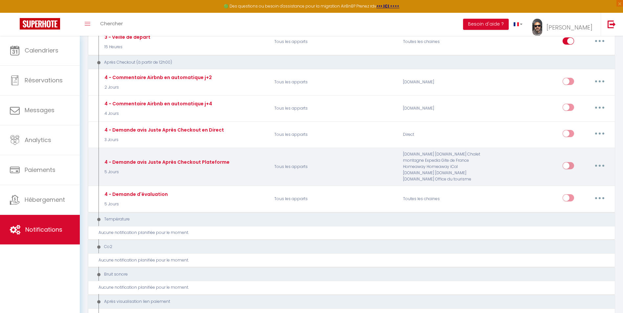
click at [600, 165] on icon "button" at bounding box center [600, 166] width 2 height 2
click at [564, 180] on link "Editer" at bounding box center [583, 180] width 49 height 11
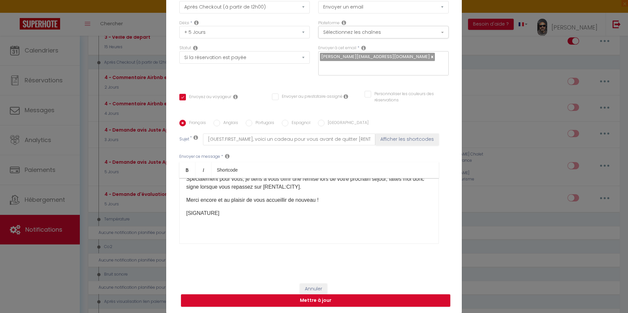
click at [223, 199] on p "Merci encore et au plaisir de vous accueillir de nouveau !" at bounding box center [309, 200] width 246 height 8
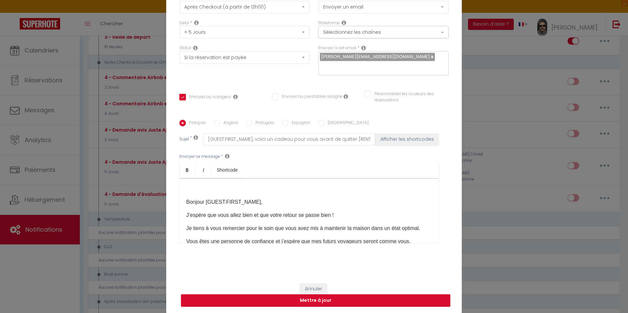
click at [186, 201] on p "Bonjour [GUEST:FIRST_NAME]," at bounding box center [309, 202] width 246 height 8
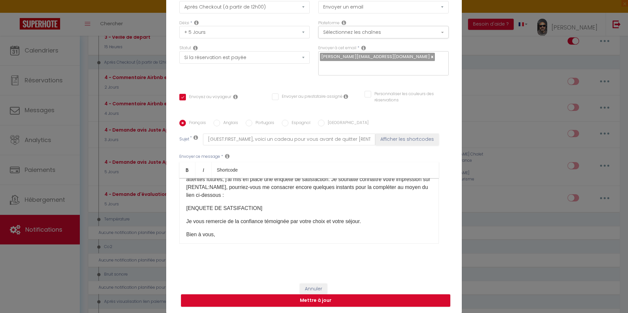
scroll to position [99, 0]
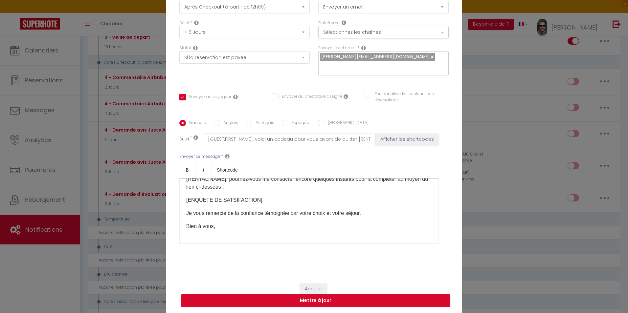
click at [230, 228] on p "Bien à vous," at bounding box center [309, 227] width 246 height 8
click at [230, 173] on body "🟢 Des questions ou besoin d'assistance pour la migration AirBnB? Prenez rdv >>>…" at bounding box center [314, 247] width 628 height 1277
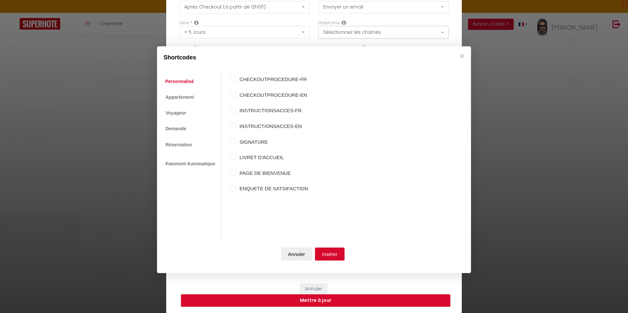
click at [233, 142] on input "SIGNATURE" at bounding box center [233, 141] width 7 height 7
click at [323, 251] on button "Insérer" at bounding box center [330, 254] width 30 height 13
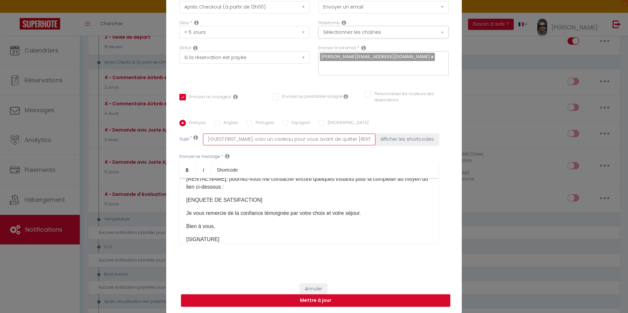
click at [254, 139] on input "[GUEST:FIRST_NAME], voici un cadeau pour vous avant de quitter [RENTAL:CITY]" at bounding box center [289, 140] width 172 height 12
click at [396, 139] on button "Afficher les shortcodes" at bounding box center [407, 140] width 63 height 12
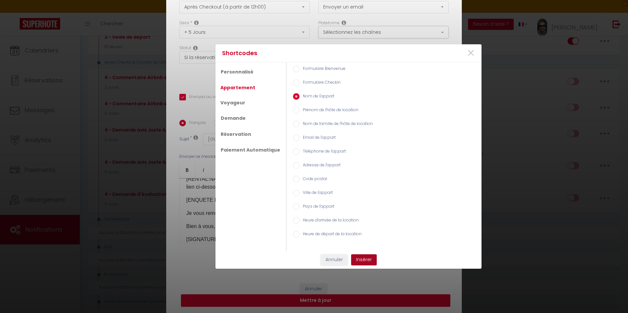
click at [367, 257] on button "Insérer" at bounding box center [364, 260] width 26 height 11
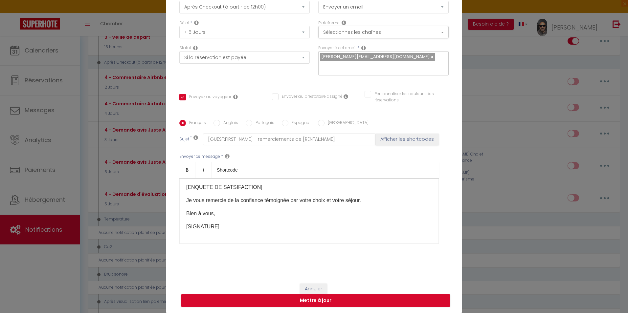
scroll to position [112, 0]
click at [310, 300] on button "Mettre à jour" at bounding box center [315, 301] width 269 height 12
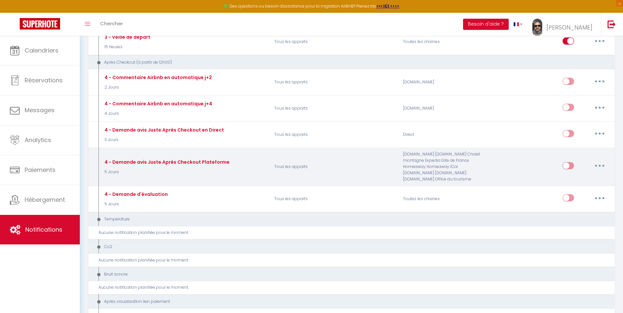
click at [601, 165] on button "button" at bounding box center [600, 166] width 18 height 11
click at [573, 179] on link "Editer" at bounding box center [583, 180] width 49 height 11
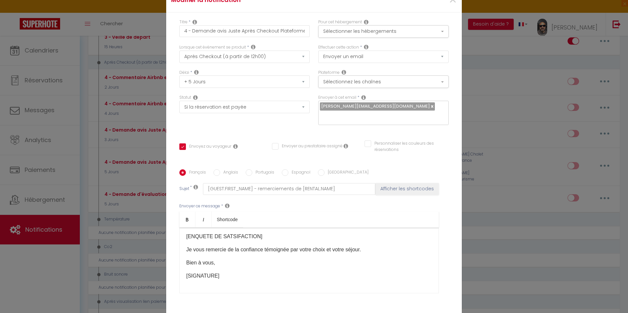
click at [215, 170] on input "Anglais" at bounding box center [217, 173] width 7 height 7
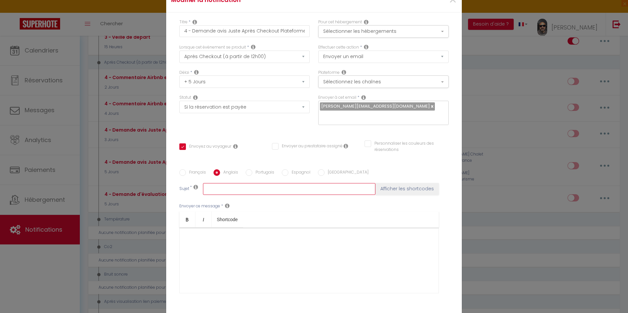
click at [217, 183] on input "text" at bounding box center [289, 189] width 172 height 12
paste input "[GUEST:FIRST_NAME] - thanks from [RENTAL:NAME]"
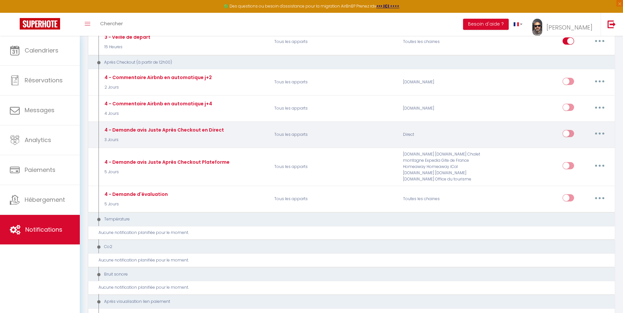
click at [600, 134] on icon "button" at bounding box center [600, 134] width 2 height 2
click at [569, 149] on link "Editer" at bounding box center [583, 148] width 49 height 11
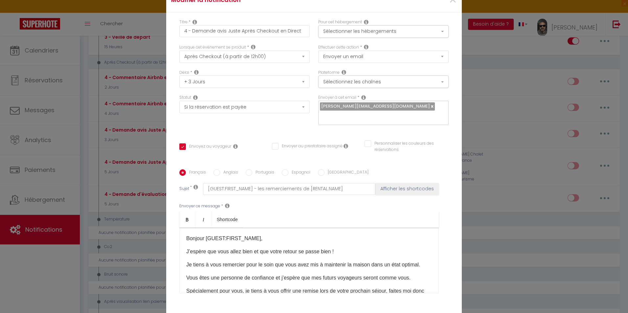
click at [225, 170] on label "Anglais" at bounding box center [229, 173] width 18 height 7
click at [220, 170] on input "Anglais" at bounding box center [217, 173] width 7 height 7
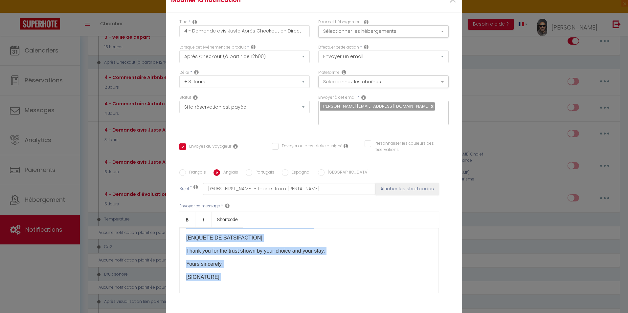
scroll to position [112, 0]
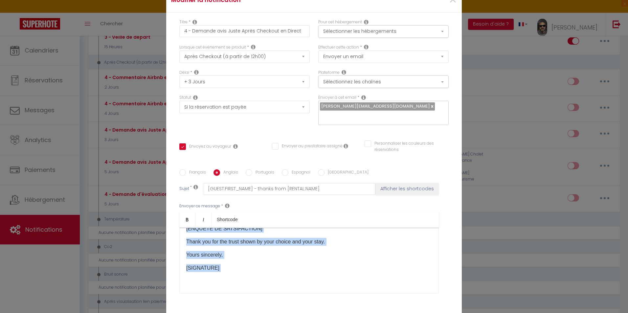
drag, startPoint x: 182, startPoint y: 192, endPoint x: 271, endPoint y: 253, distance: 107.5
click at [271, 253] on div "Envoyer ce message * Bold Italic Shortcode Rich text editor Hello [GUEST:FIRST_…" at bounding box center [313, 248] width 269 height 107
copy div "Hello [GUEST:FIRST_NAME], I hope you are well and that your return is going wel…"
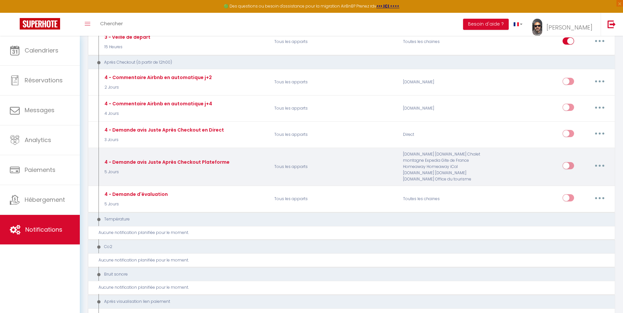
click at [599, 165] on icon "button" at bounding box center [600, 166] width 2 height 2
click at [571, 181] on link "Editer" at bounding box center [583, 180] width 49 height 11
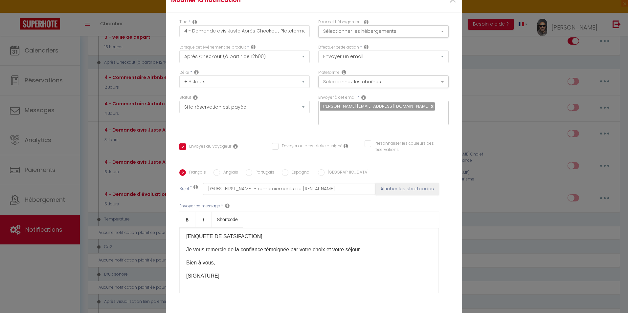
click at [231, 170] on label "Anglais" at bounding box center [229, 173] width 18 height 7
click at [220, 170] on input "Anglais" at bounding box center [217, 173] width 7 height 7
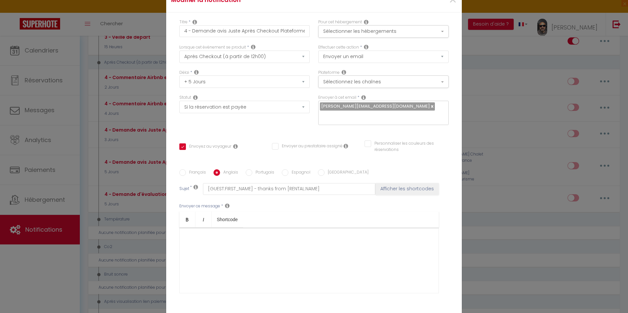
click at [203, 228] on div at bounding box center [309, 261] width 260 height 66
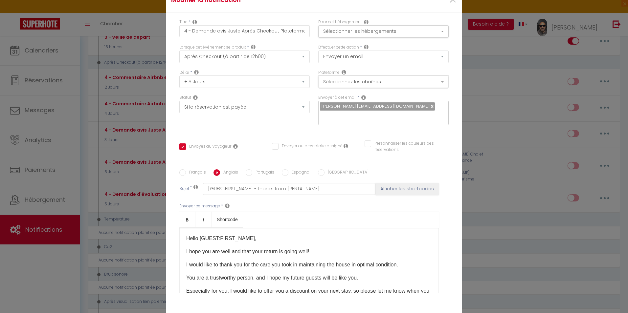
click at [443, 81] on button "Sélectionnez les chaînes" at bounding box center [383, 82] width 130 height 12
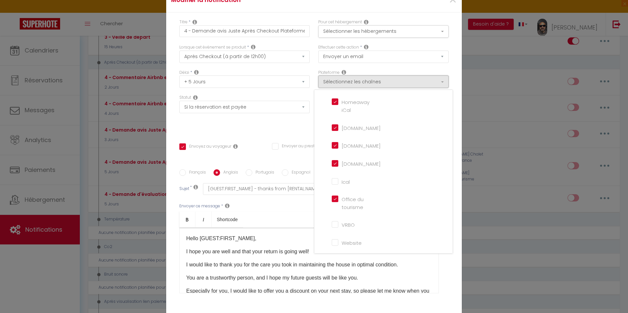
scroll to position [153, 0]
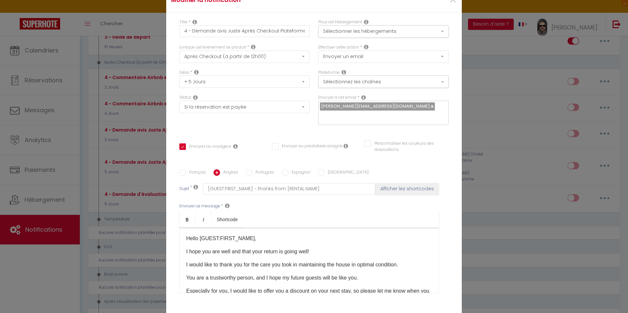
click at [286, 266] on p "I would like to thank you for the care you took in maintaining the house in opt…" at bounding box center [309, 265] width 246 height 8
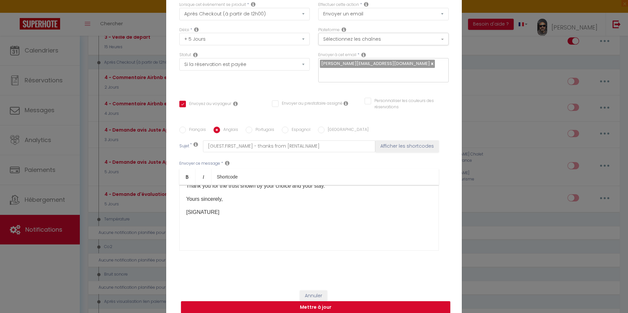
scroll to position [50, 0]
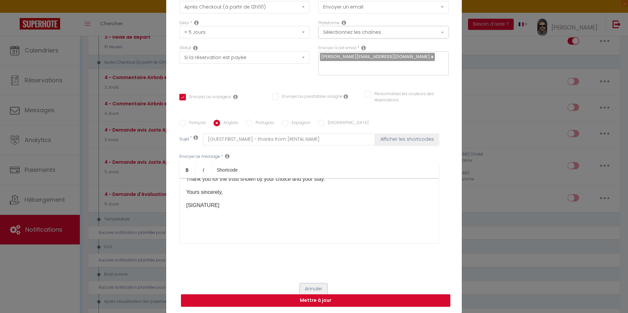
click at [315, 287] on button "Annuler" at bounding box center [313, 289] width 27 height 11
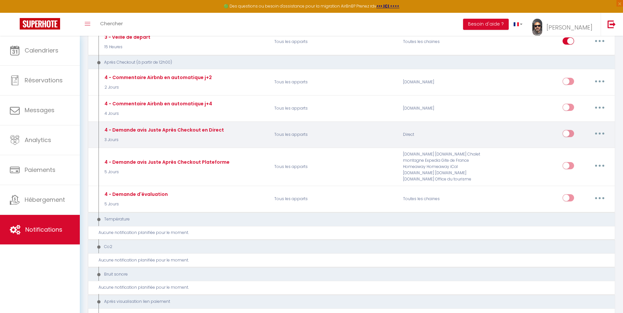
click at [604, 133] on button "button" at bounding box center [600, 133] width 18 height 11
click at [569, 147] on link "Editer" at bounding box center [583, 148] width 49 height 11
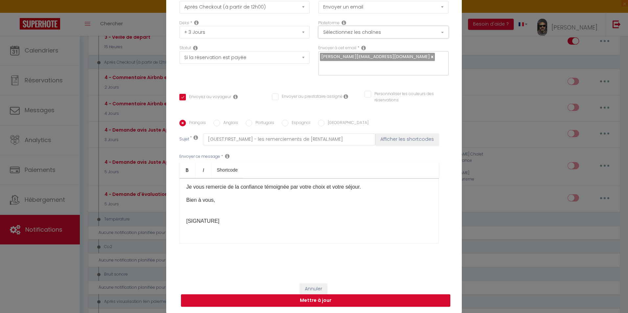
click at [441, 32] on button "Sélectionnez les chaînes" at bounding box center [383, 32] width 130 height 12
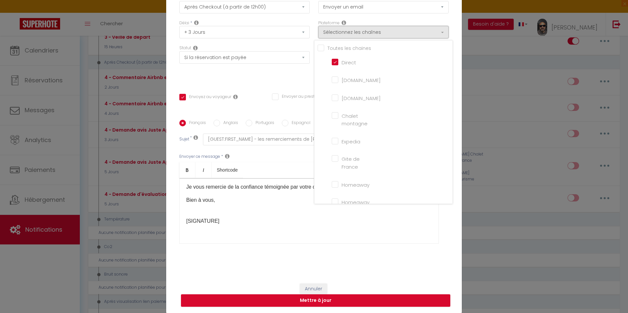
scroll to position [0, 0]
click at [318, 50] on input "Tous les apparts" at bounding box center [385, 48] width 135 height 7
click at [311, 300] on button "Mettre à jour" at bounding box center [315, 301] width 269 height 12
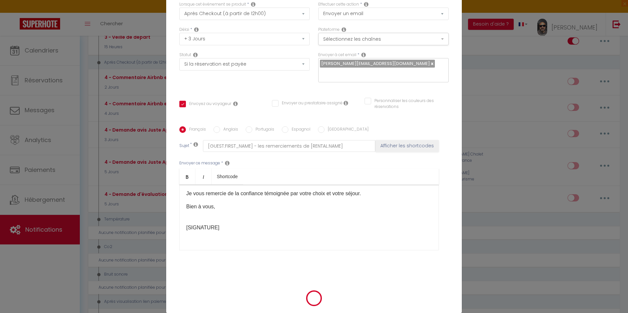
scroll to position [46, 0]
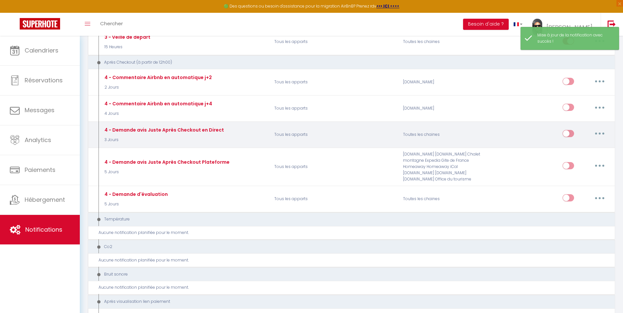
click at [601, 133] on button "button" at bounding box center [600, 133] width 18 height 11
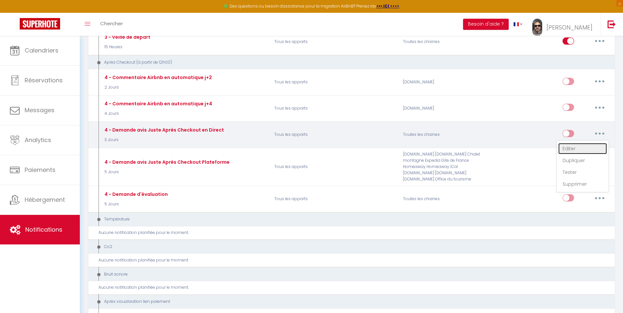
click at [570, 147] on link "Editer" at bounding box center [583, 148] width 49 height 11
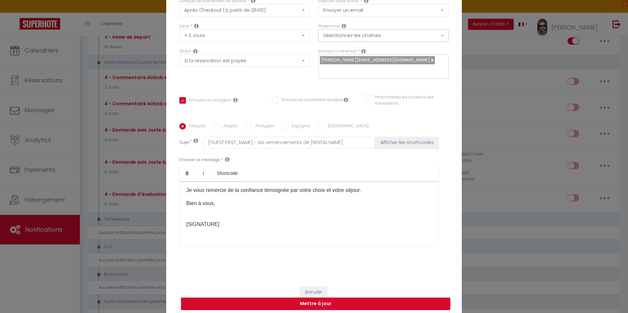
click at [282, 233] on div "Bonjour [GUEST:FIRST_NAME], J’espère que vous allez bien et que votre retour se…" at bounding box center [309, 215] width 260 height 66
click at [223, 126] on label "Anglais" at bounding box center [229, 126] width 18 height 7
click at [220, 126] on input "Anglais" at bounding box center [217, 126] width 7 height 7
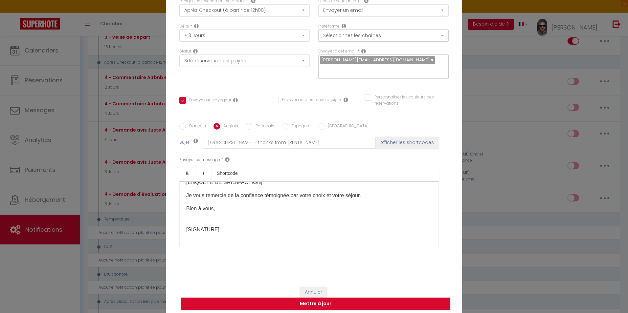
scroll to position [112, 0]
click at [218, 221] on p "[SIGNATURE]" at bounding box center [309, 222] width 246 height 8
click at [314, 305] on button "Mettre à jour" at bounding box center [315, 304] width 269 height 12
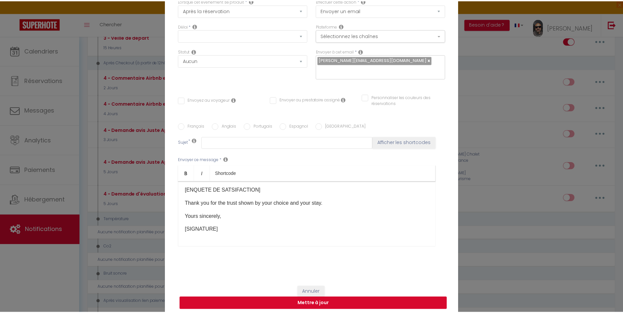
scroll to position [0, 0]
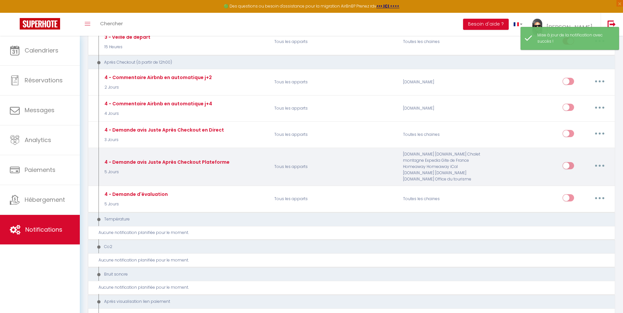
click at [599, 166] on icon "button" at bounding box center [600, 166] width 2 height 2
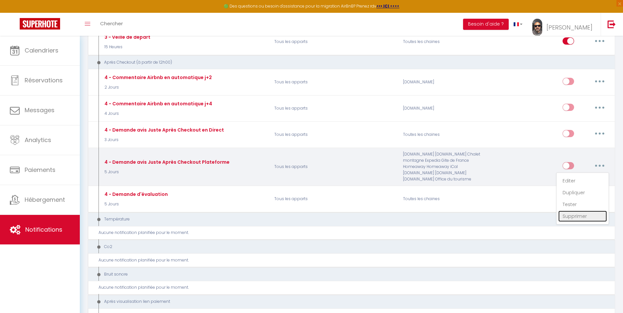
click at [575, 217] on link "Supprimer" at bounding box center [583, 216] width 49 height 11
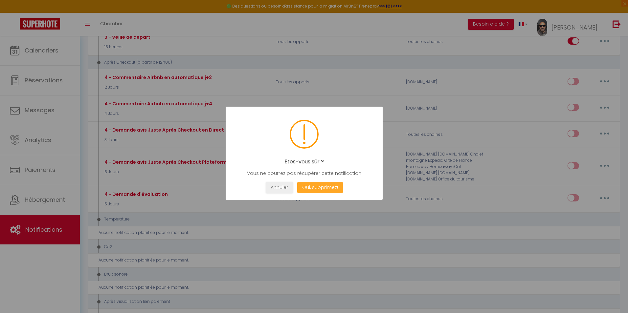
click at [329, 187] on button "Oui, supprimez!" at bounding box center [320, 187] width 46 height 11
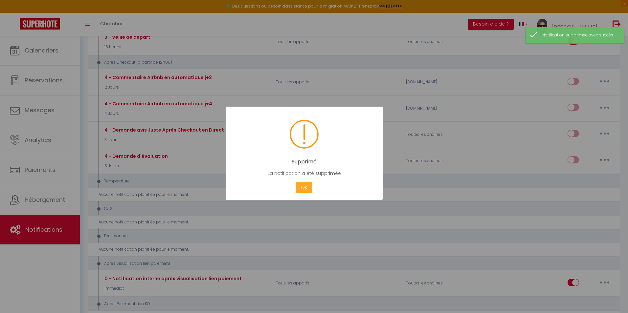
click at [305, 187] on button "OK" at bounding box center [304, 187] width 16 height 11
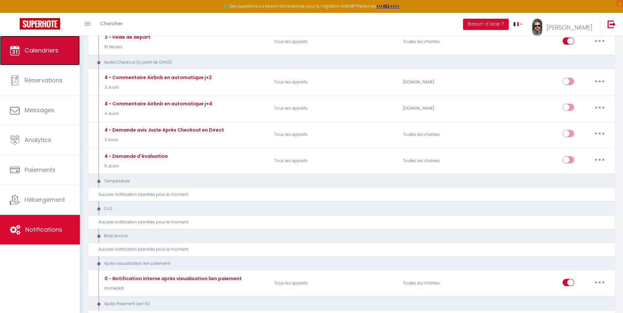
click at [51, 47] on span "Calendriers" at bounding box center [42, 50] width 34 height 8
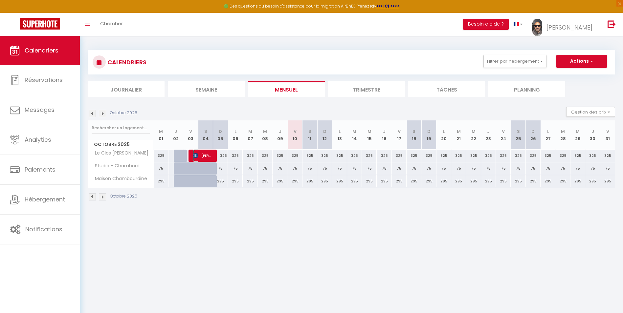
click at [208, 152] on span "[PERSON_NAME]" at bounding box center [203, 155] width 20 height 12
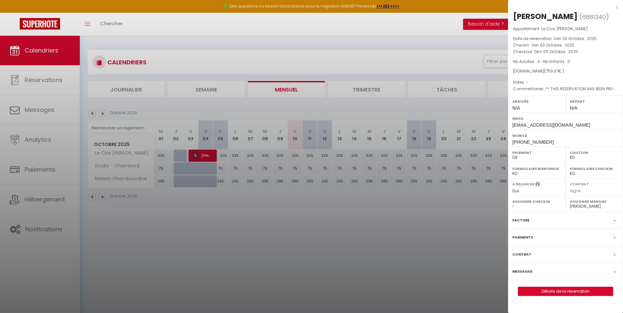
click at [593, 17] on span "6881340" at bounding box center [594, 17] width 24 height 8
copy span "6881340"
click at [188, 211] on div at bounding box center [311, 156] width 623 height 313
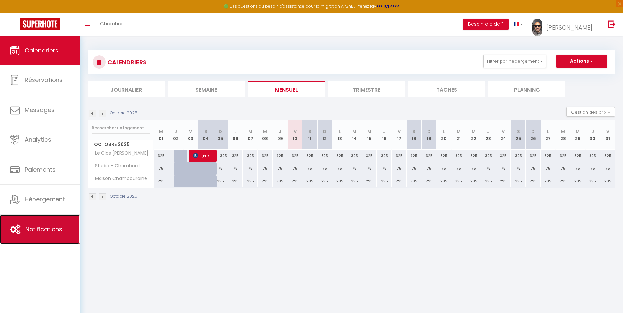
click at [44, 222] on link "Notifications" at bounding box center [40, 230] width 80 height 30
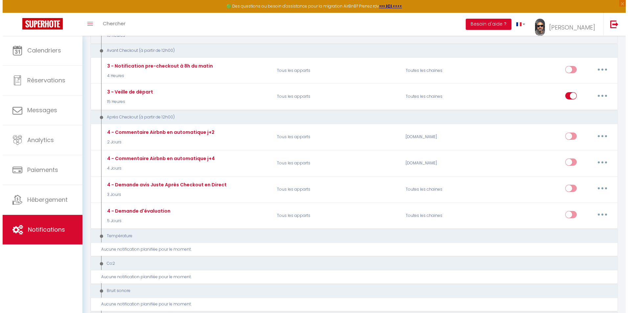
scroll to position [361, 0]
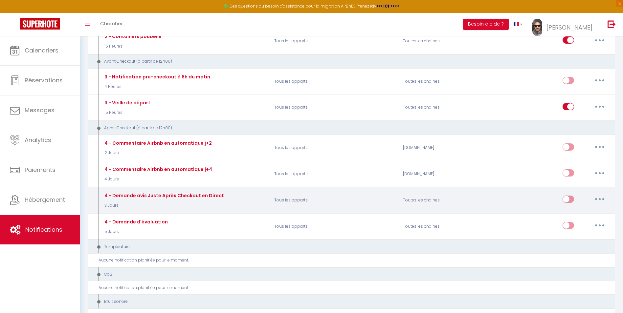
click at [600, 199] on icon "button" at bounding box center [600, 199] width 2 height 2
click at [572, 239] on link "Tester" at bounding box center [583, 238] width 49 height 11
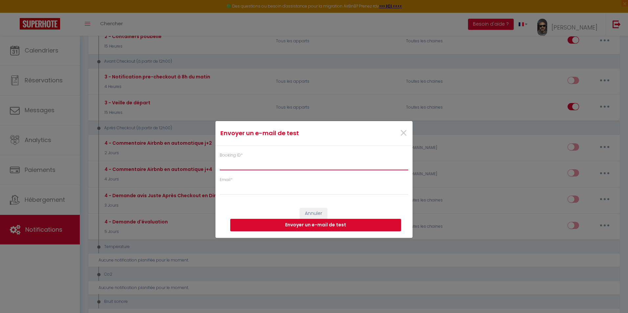
click at [243, 163] on input "Booking ID *" at bounding box center [314, 165] width 189 height 12
paste input "6881340"
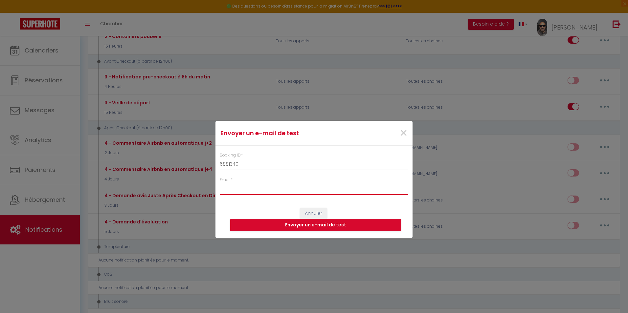
click at [251, 188] on input "Email *" at bounding box center [314, 189] width 189 height 12
click at [315, 226] on button "Envoyer un e-mail de test" at bounding box center [315, 225] width 171 height 12
click at [404, 133] on span "×" at bounding box center [403, 134] width 8 height 20
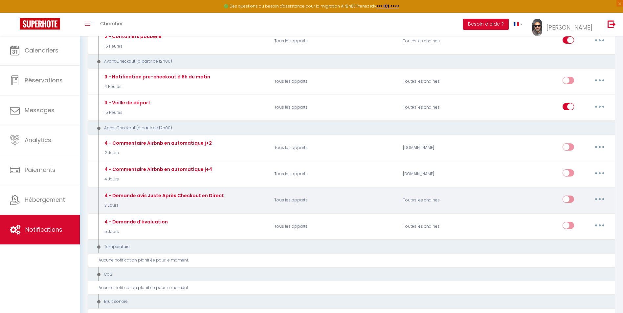
click at [600, 200] on icon "button" at bounding box center [600, 199] width 2 height 2
click at [596, 199] on button "button" at bounding box center [600, 199] width 18 height 11
click at [600, 199] on icon "button" at bounding box center [600, 199] width 2 height 2
click at [567, 216] on link "Editer" at bounding box center [583, 214] width 49 height 11
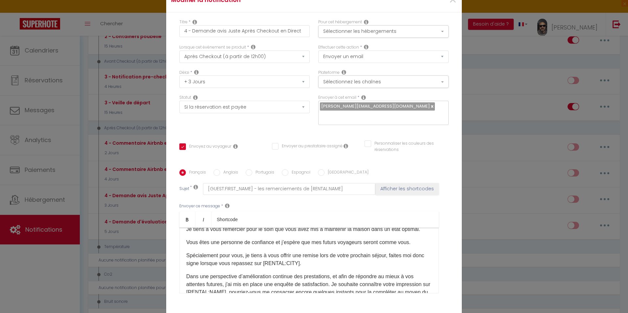
scroll to position [33, 0]
click at [271, 246] on p "Vous êtes une personne de confiance et j’espère que mes futurs voyageurs seront…" at bounding box center [309, 245] width 246 height 8
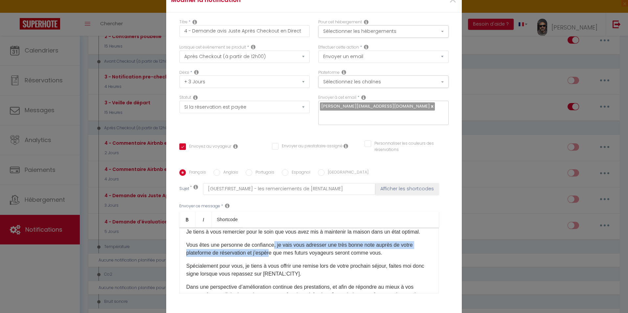
drag, startPoint x: 270, startPoint y: 246, endPoint x: 270, endPoint y: 252, distance: 6.6
click at [270, 251] on p "Vous êtes une personne de confiance, je vais vous adresser une très bonne note …" at bounding box center [309, 249] width 246 height 16
click at [271, 255] on p "Vous êtes une personne de confiance, je vais vous adresser une très bonne note …" at bounding box center [309, 249] width 246 height 16
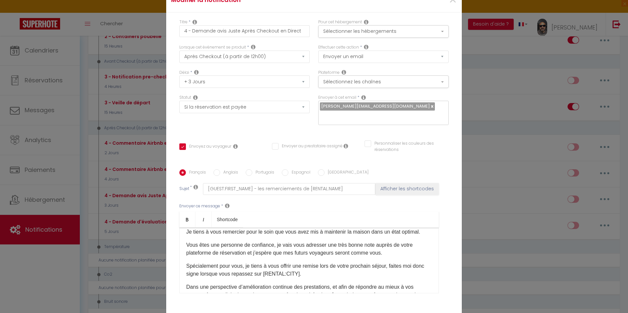
click at [246, 247] on p "Vous êtes une personne de confiance, je vais vous adresser une très bonne note …" at bounding box center [309, 249] width 246 height 16
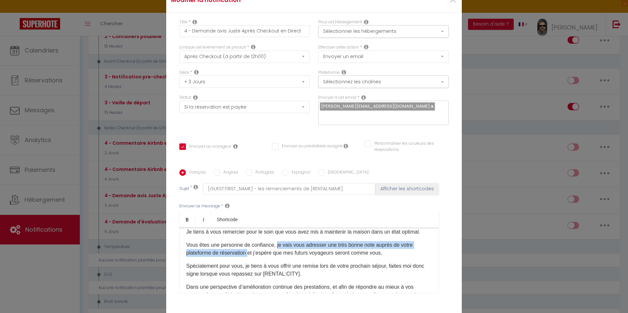
drag, startPoint x: 274, startPoint y: 245, endPoint x: 247, endPoint y: 254, distance: 29.0
click at [247, 254] on p "Vous êtes une personne de confiance, je vais vous adresser une très bonne note …" at bounding box center [309, 249] width 246 height 16
copy p "je vais vous adresser une très bonne note auprès de votre plateforme de réserva…"
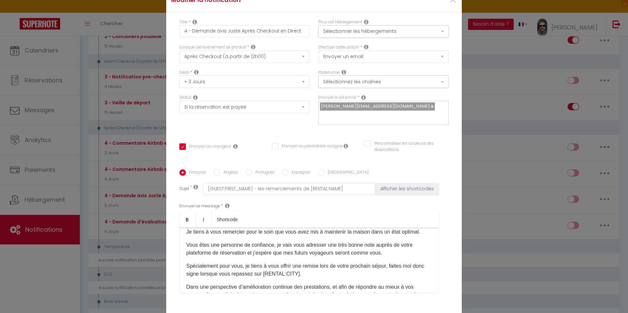
click at [232, 171] on label "Anglais" at bounding box center [229, 173] width 18 height 7
click at [220, 171] on input "Anglais" at bounding box center [217, 173] width 7 height 7
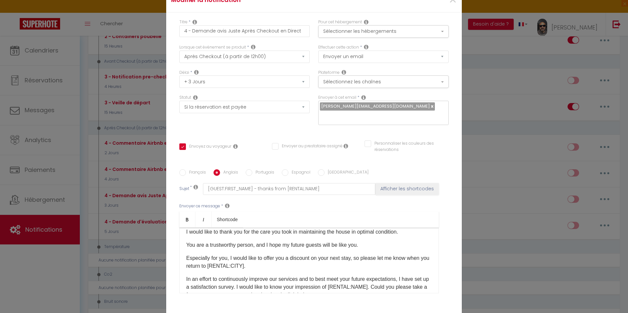
click at [256, 246] on p "You are a trustworthy person, and I hope my future guests will be like you." at bounding box center [309, 245] width 246 height 8
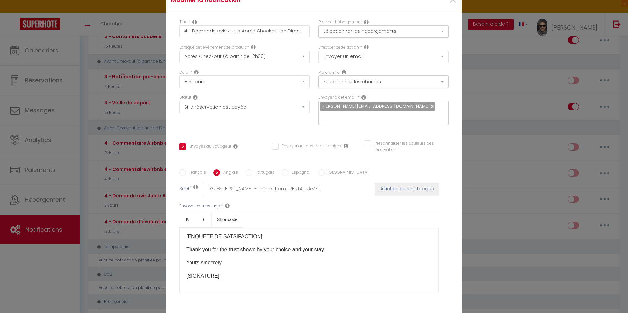
scroll to position [50, 0]
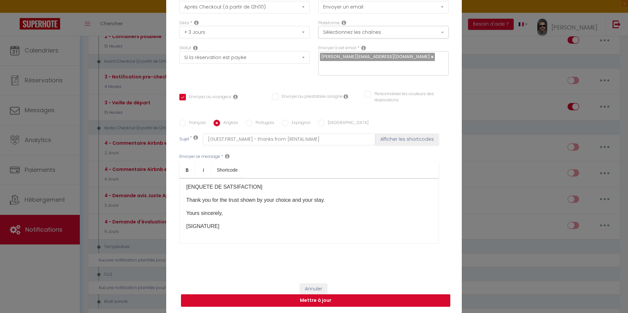
click at [312, 302] on button "Mettre à jour" at bounding box center [315, 301] width 269 height 12
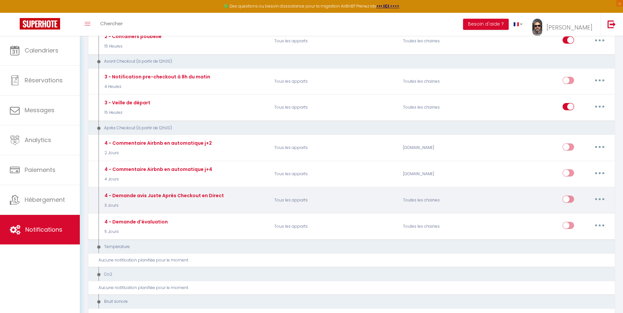
click at [599, 201] on button "button" at bounding box center [600, 199] width 18 height 11
click at [569, 214] on link "Editer" at bounding box center [583, 214] width 49 height 11
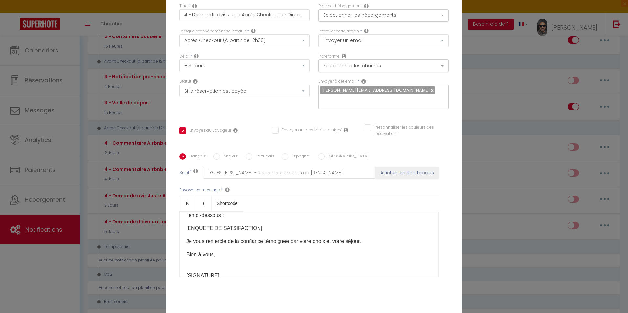
scroll to position [13, 0]
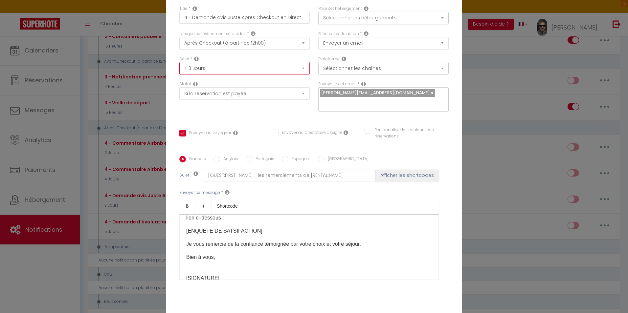
click at [299, 68] on select "Immédiat + 10 Minutes + 1 Heure + 2 Heures + 3 Heures + 4 Heures + 5 Heures + 6…" at bounding box center [244, 68] width 130 height 12
click at [179, 62] on select "Immédiat + 10 Minutes + 1 Heure + 2 Heures + 3 Heures + 4 Heures + 5 Heures + 6…" at bounding box center [244, 68] width 130 height 12
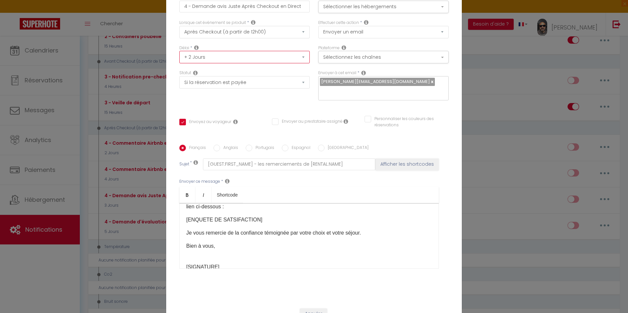
scroll to position [50, 0]
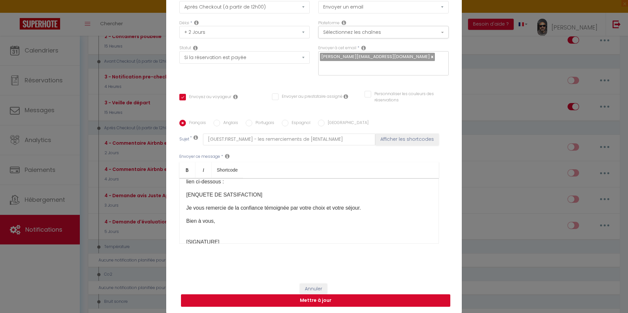
click at [311, 299] on button "Mettre à jour" at bounding box center [315, 301] width 269 height 12
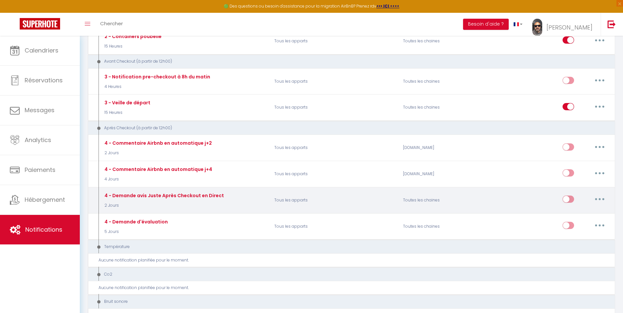
click at [570, 198] on input "checkbox" at bounding box center [568, 201] width 11 height 10
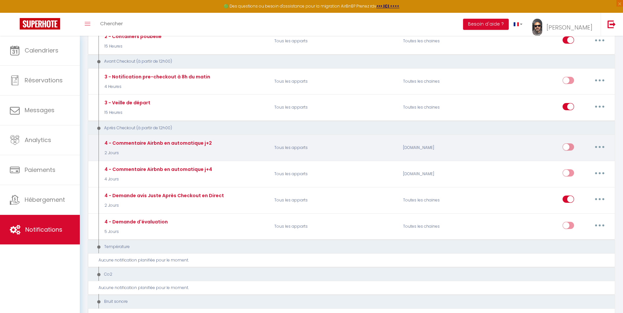
click at [599, 146] on icon "button" at bounding box center [600, 147] width 2 height 2
click at [570, 162] on link "Editer" at bounding box center [583, 161] width 49 height 11
click at [0, 0] on div "Notification × Titre * 4 - Commentaire Airbnb en automatique j+2 Pour cet héber…" at bounding box center [0, 0] width 0 height 0
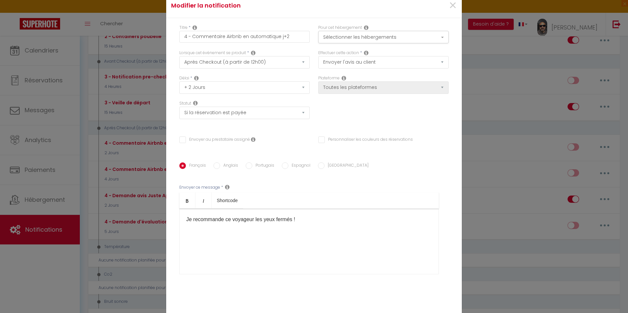
scroll to position [5, 0]
click at [439, 65] on select "Envoyer un email Envoyer un SMS Envoyer une notification push Envoyer l'avis au…" at bounding box center [383, 64] width 130 height 12
click at [440, 63] on select "Envoyer un email Envoyer un SMS Envoyer une notification push Envoyer l'avis au…" at bounding box center [383, 64] width 130 height 12
click at [442, 38] on button "Sélectionner les hébergements" at bounding box center [383, 39] width 130 height 12
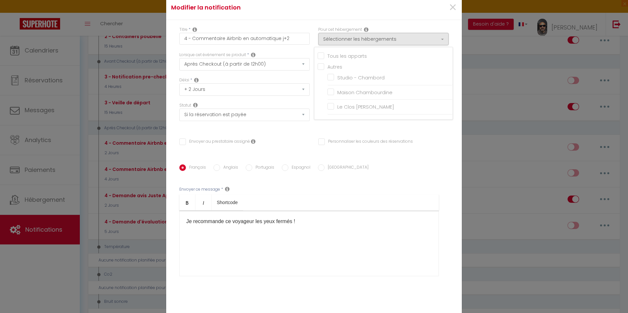
click at [353, 55] on input "Tous les apparts" at bounding box center [385, 55] width 135 height 7
click at [439, 38] on button "Sélectionner les hébergements" at bounding box center [383, 39] width 130 height 12
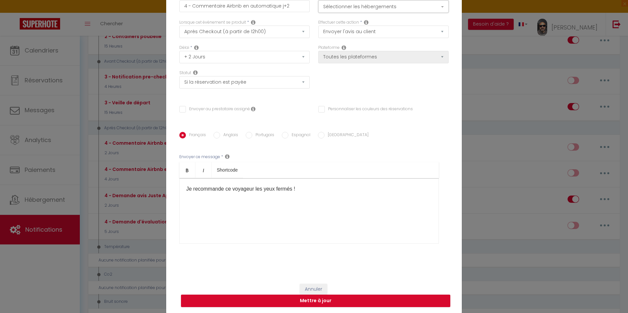
scroll to position [37, 0]
click at [320, 287] on button "Annuler" at bounding box center [313, 289] width 27 height 11
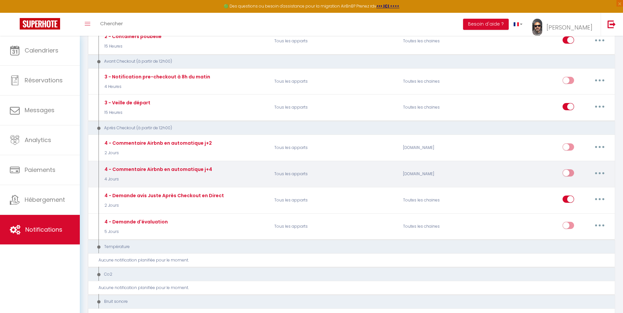
click at [595, 172] on button "button" at bounding box center [600, 173] width 18 height 11
click at [573, 188] on link "Editer" at bounding box center [583, 188] width 49 height 11
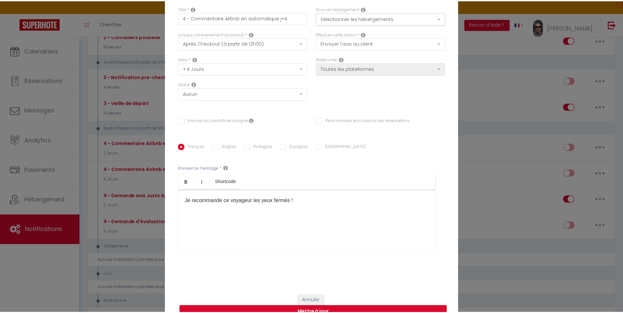
scroll to position [0, 0]
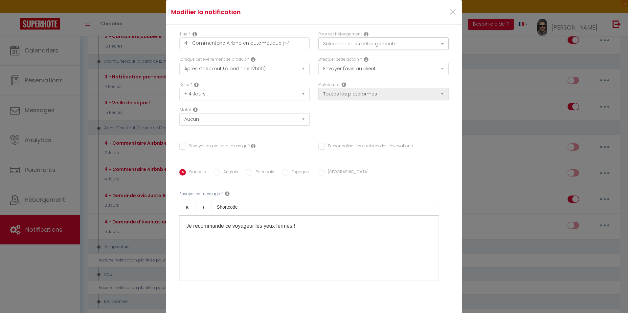
click at [366, 59] on icon at bounding box center [366, 59] width 5 height 5
click at [450, 11] on span "×" at bounding box center [453, 12] width 8 height 20
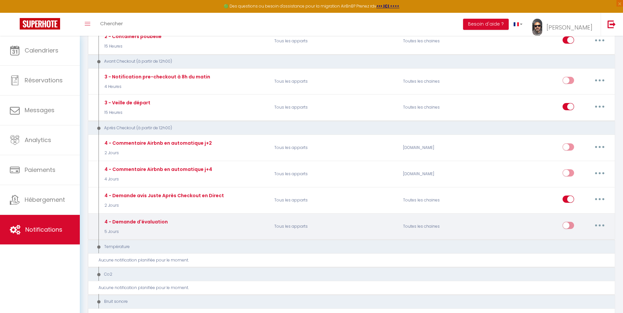
click at [602, 225] on button "button" at bounding box center [600, 225] width 18 height 11
click at [578, 276] on link "Supprimer" at bounding box center [583, 276] width 49 height 11
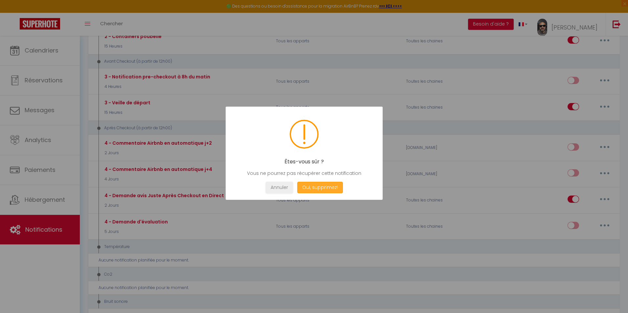
click at [309, 188] on button "Oui, supprimez!" at bounding box center [320, 187] width 46 height 11
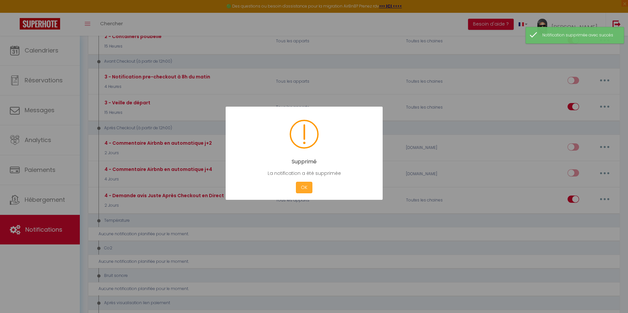
click at [309, 188] on button "OK" at bounding box center [304, 187] width 16 height 11
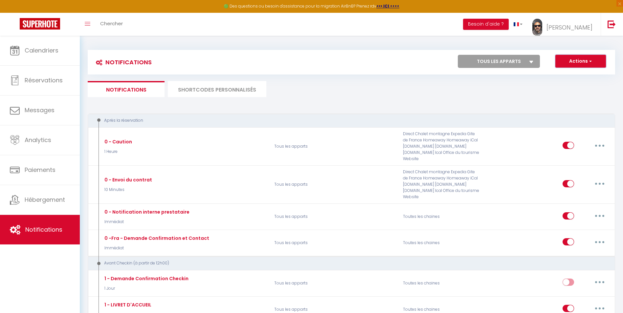
click at [583, 62] on button "Actions" at bounding box center [581, 61] width 51 height 13
